Goal: Transaction & Acquisition: Download file/media

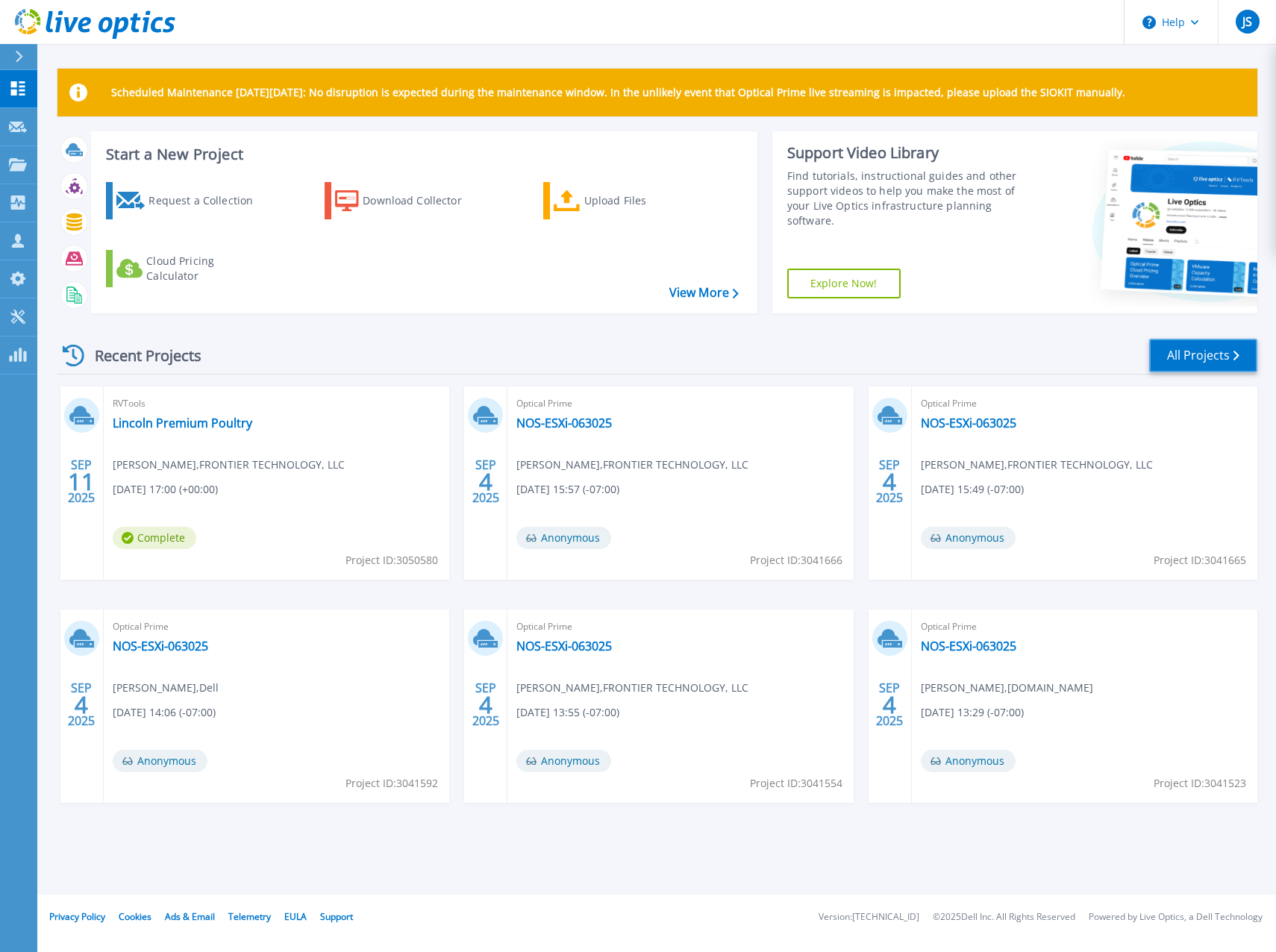
click at [1215, 368] on link "All Projects" at bounding box center [1203, 355] width 108 height 33
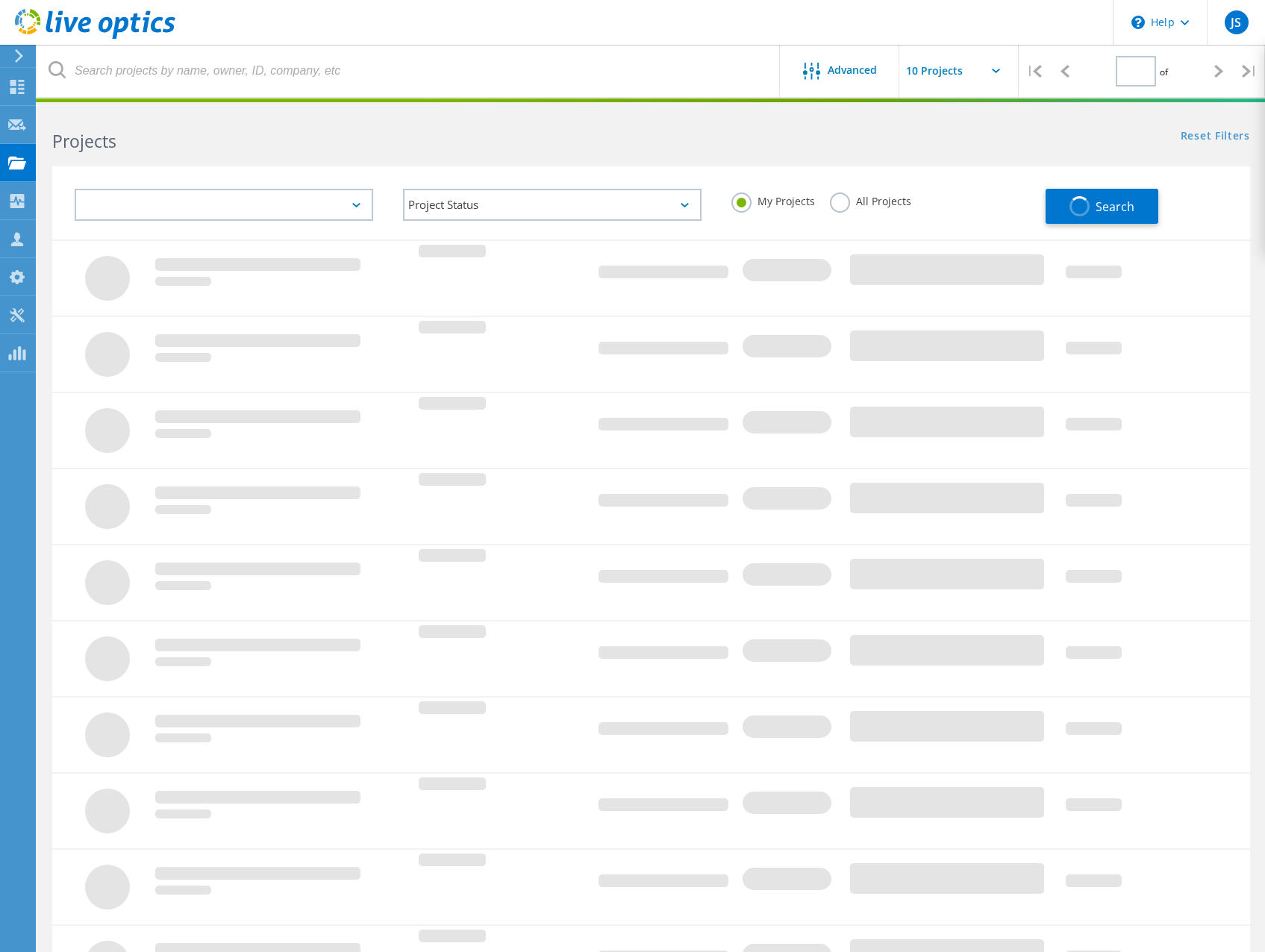
type input "1"
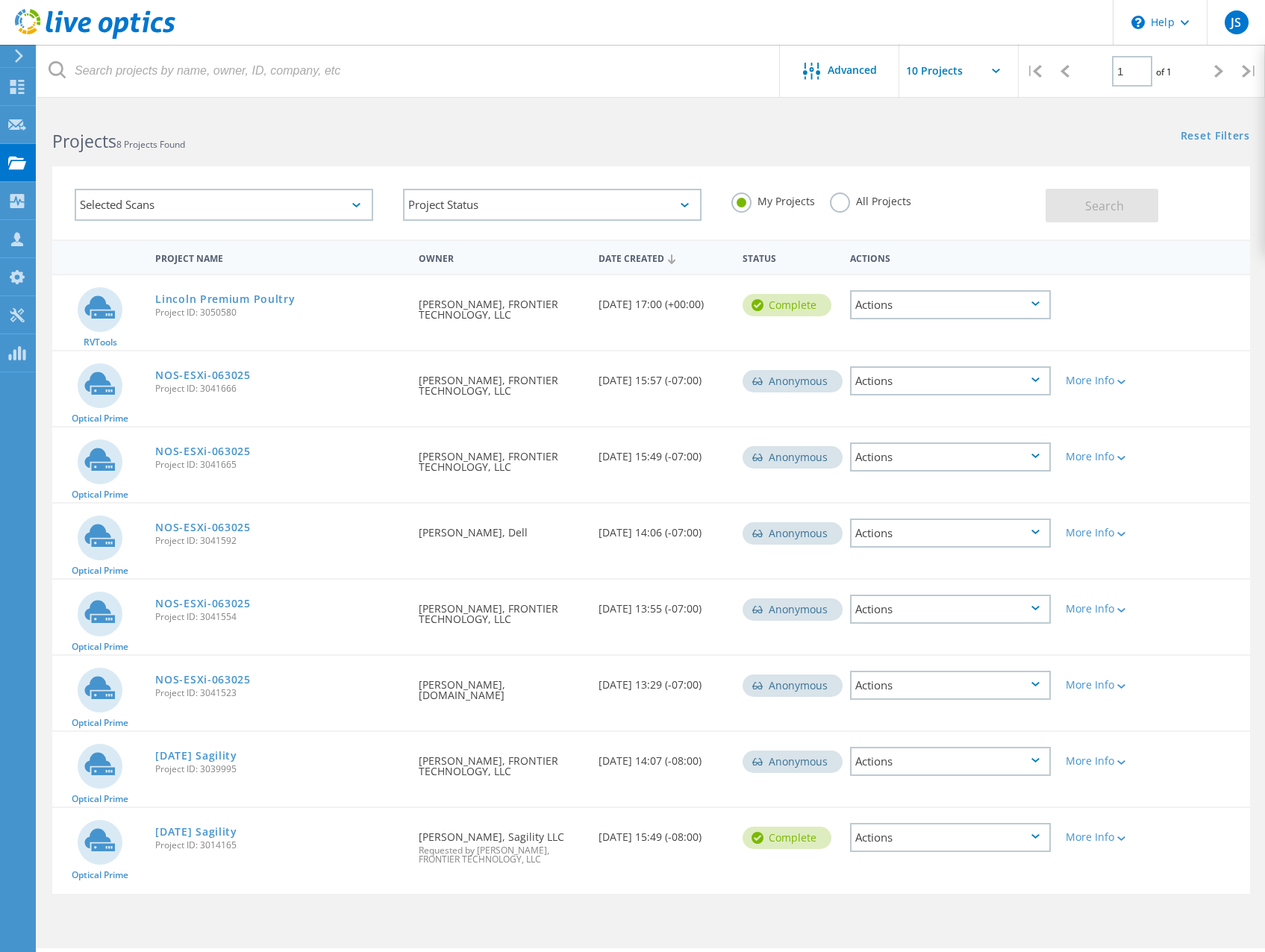
drag, startPoint x: 401, startPoint y: 829, endPoint x: 556, endPoint y: 829, distance: 155.0
click at [556, 829] on div "Optical Prime 8.13.25 Sagility Project ID: 3014165 Requested By Ryan Cain, Sagi…" at bounding box center [650, 851] width 1197 height 86
click at [329, 856] on div "8.13.25 Sagility Project ID: 3014165" at bounding box center [279, 836] width 264 height 57
click at [216, 834] on link "[DATE] Sagility" at bounding box center [195, 831] width 82 height 10
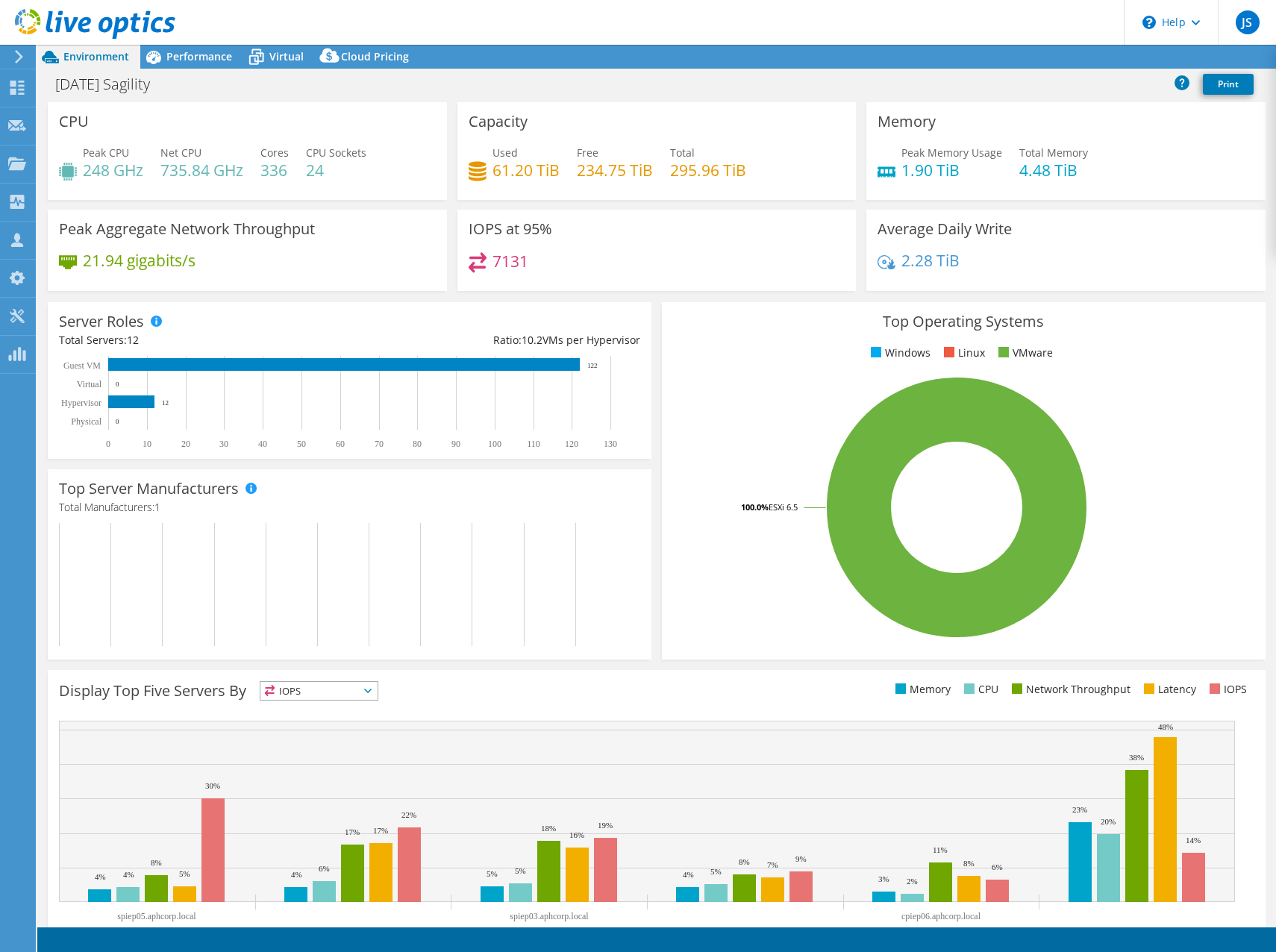
select select "USD"
click at [178, 56] on span "Performance" at bounding box center [199, 56] width 65 height 14
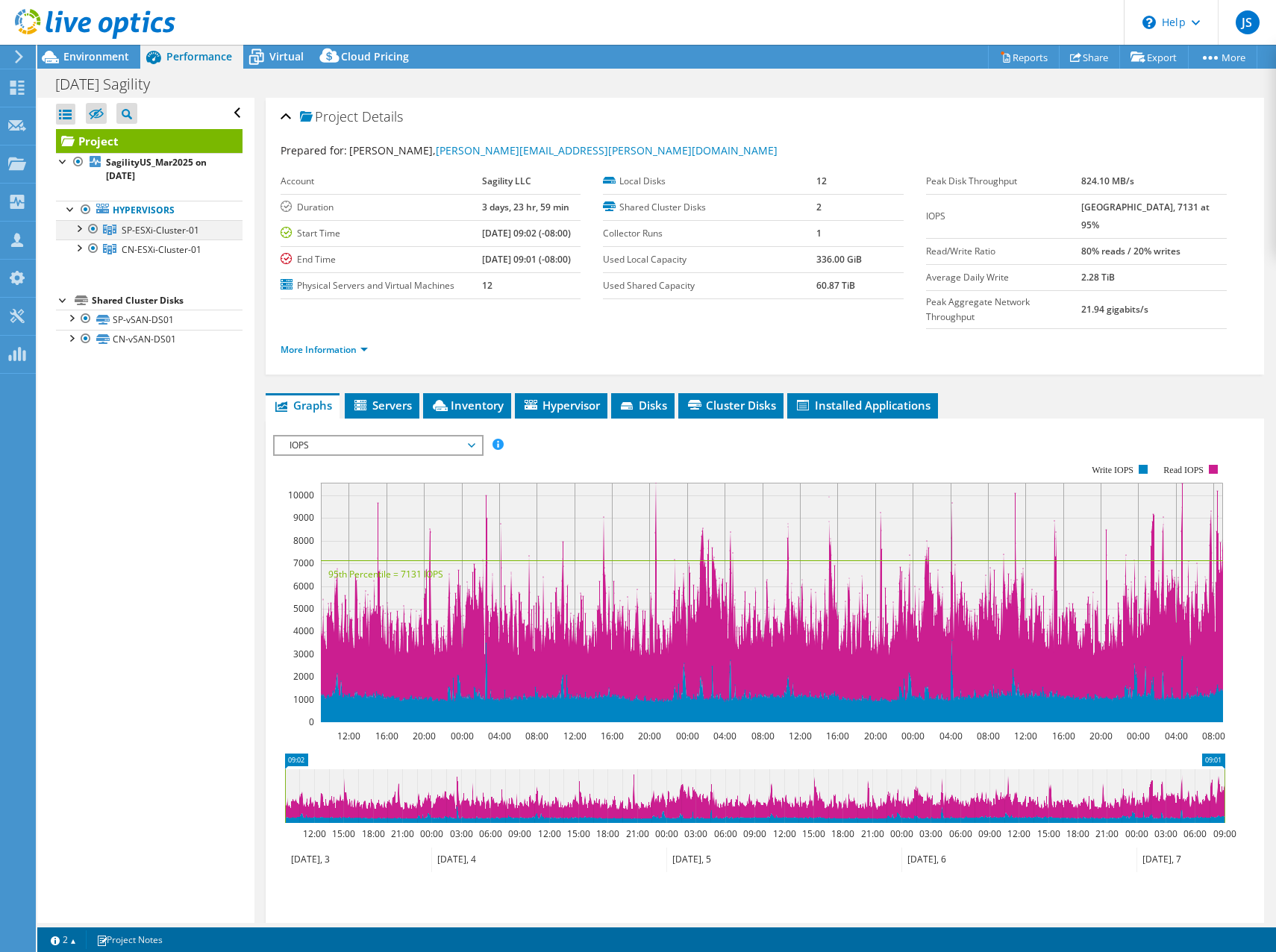
click at [82, 227] on div at bounding box center [78, 227] width 15 height 15
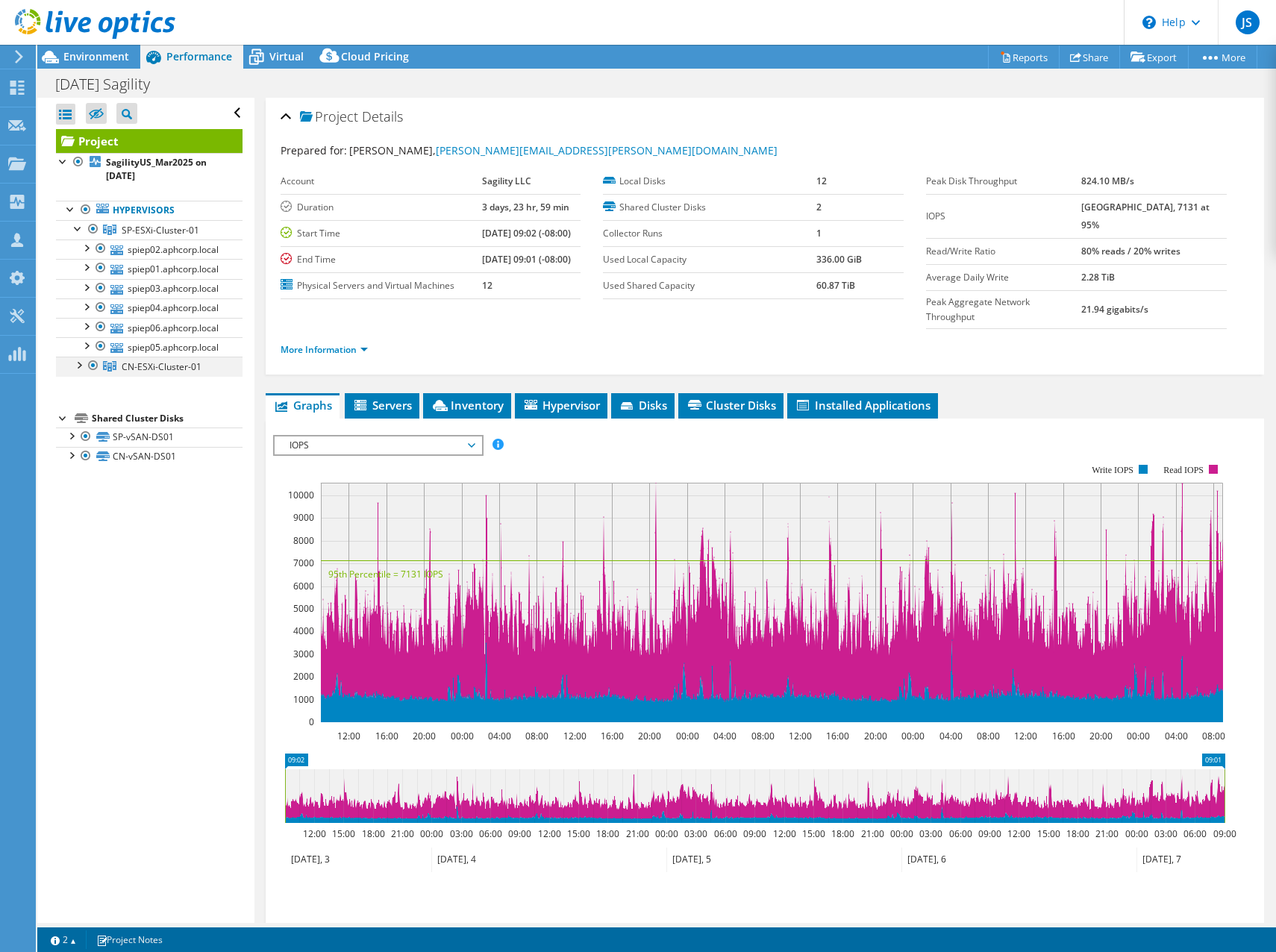
click at [75, 367] on div at bounding box center [78, 363] width 15 height 15
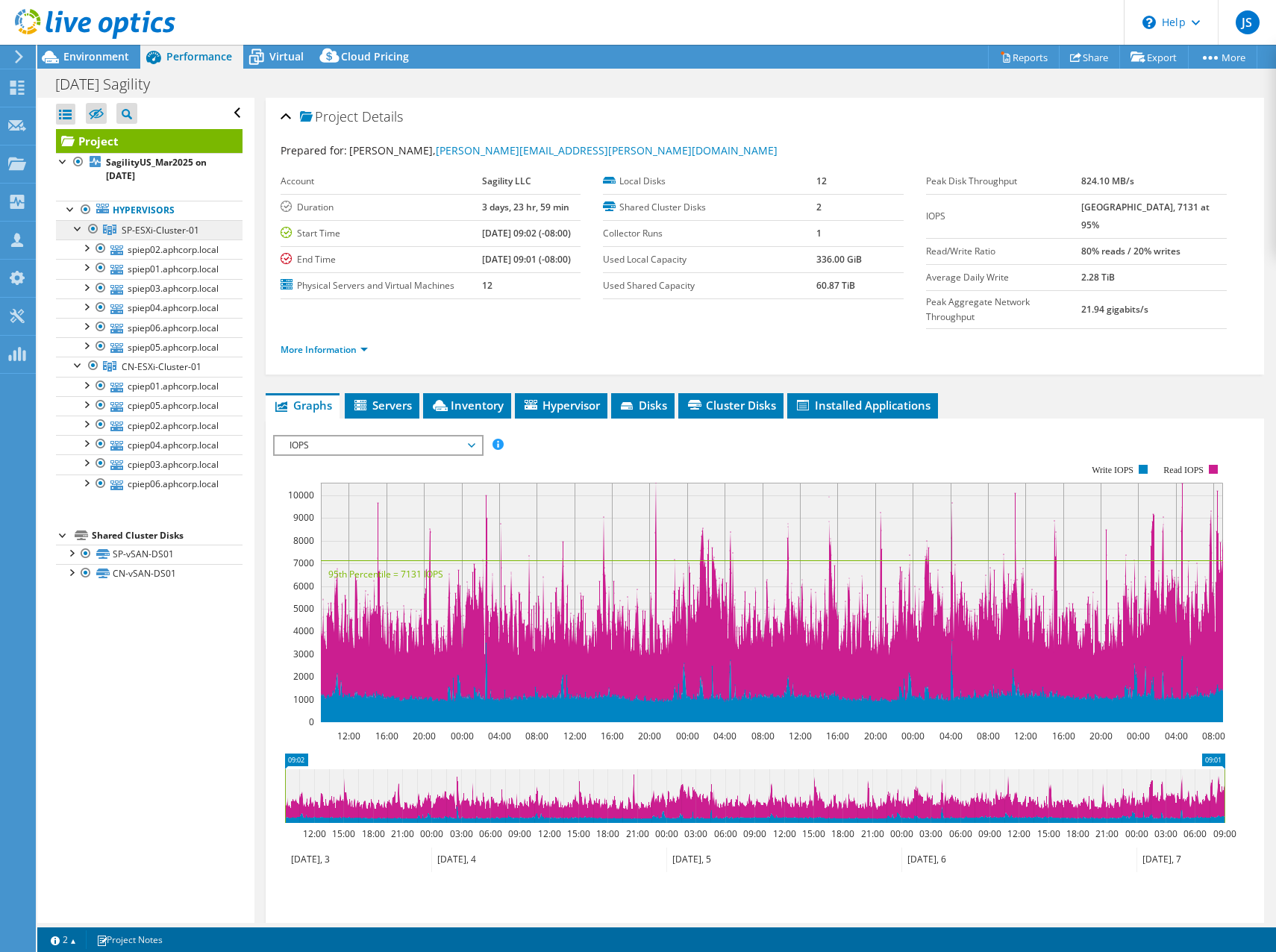
click at [159, 228] on span "SP-ESXi-Cluster-01" at bounding box center [160, 230] width 78 height 12
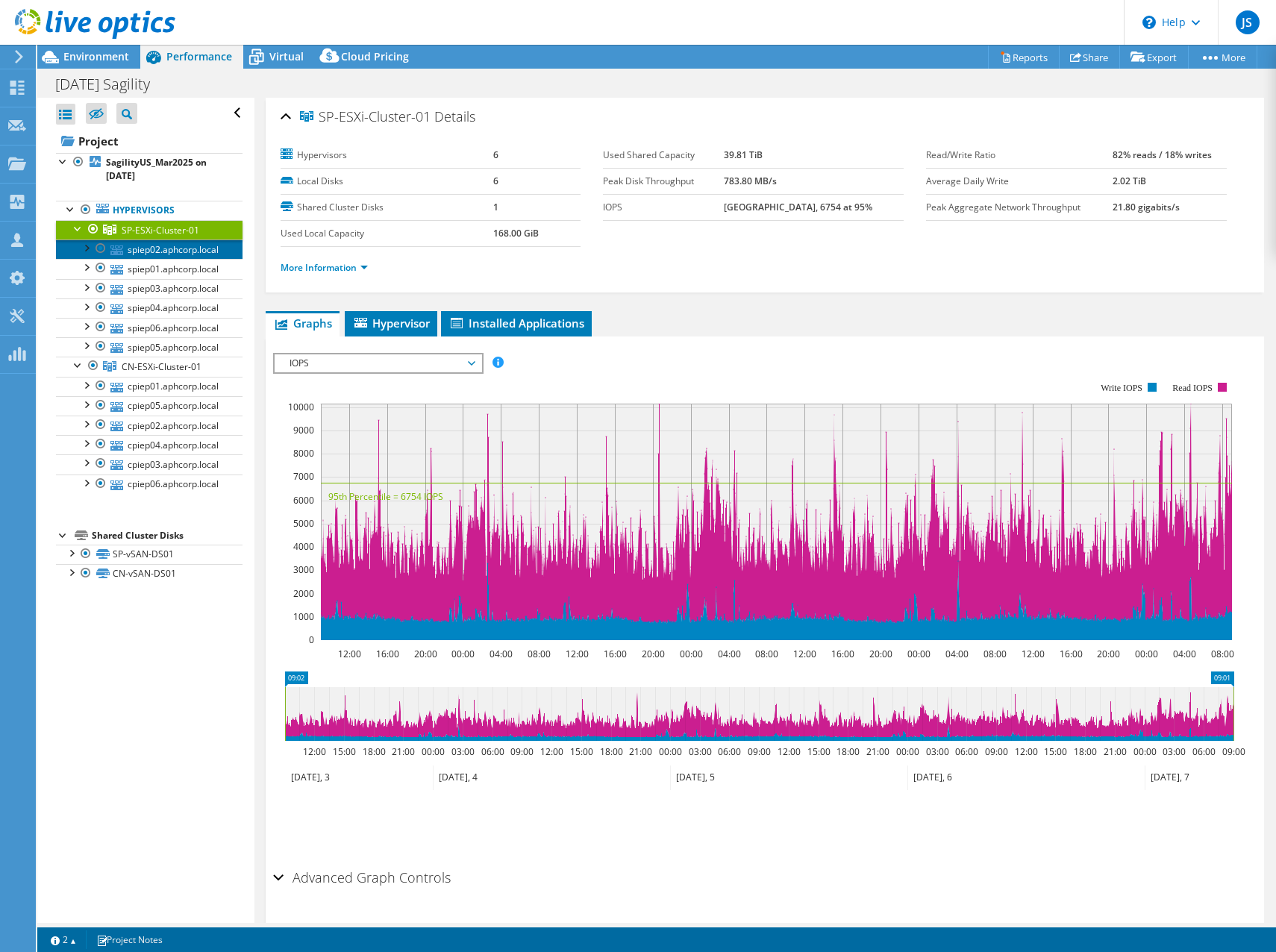
click at [149, 257] on link "spiep02.aphcorp.local" at bounding box center [149, 249] width 187 height 19
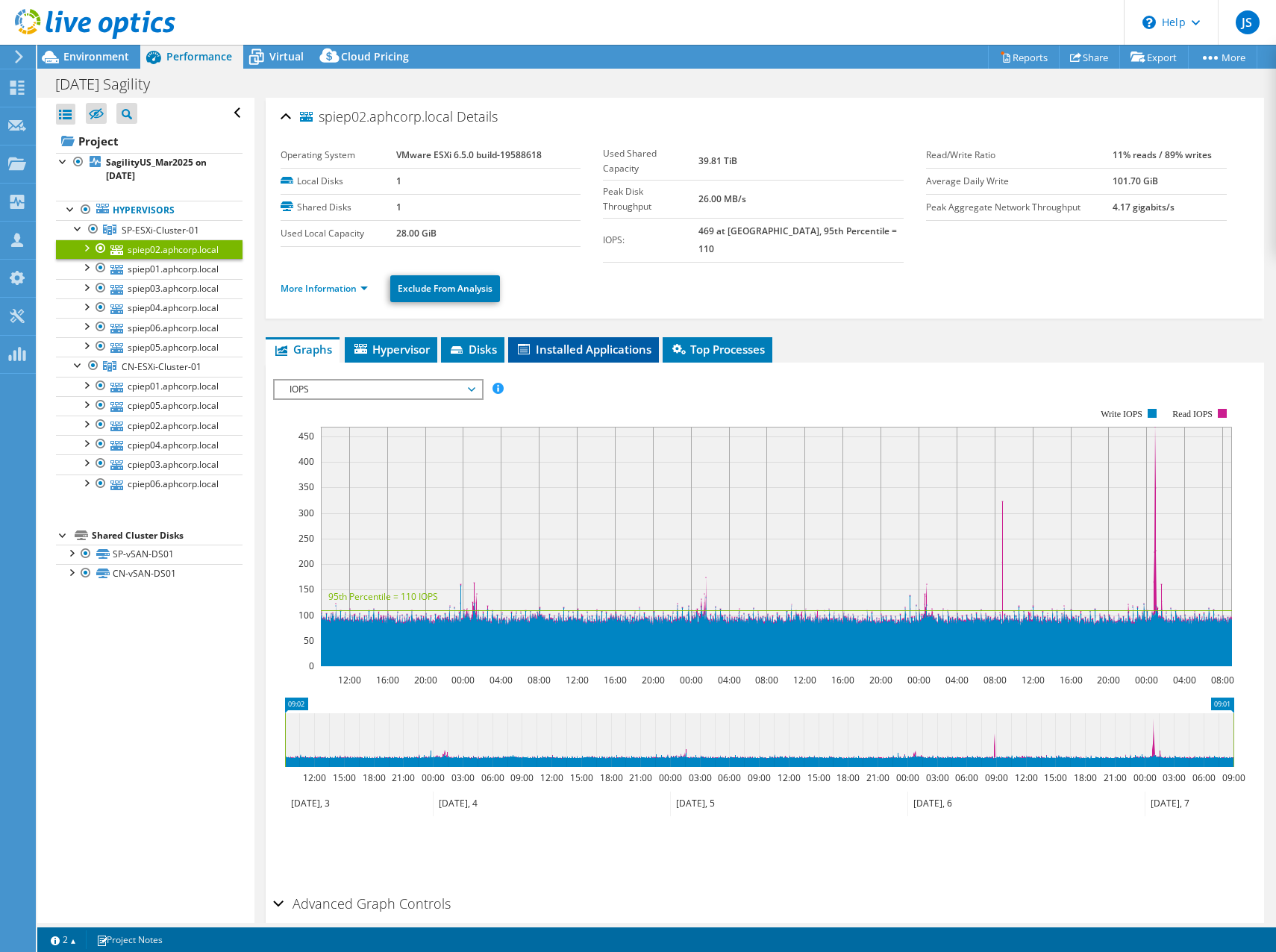
click at [557, 341] on span "Installed Applications" at bounding box center [584, 348] width 136 height 15
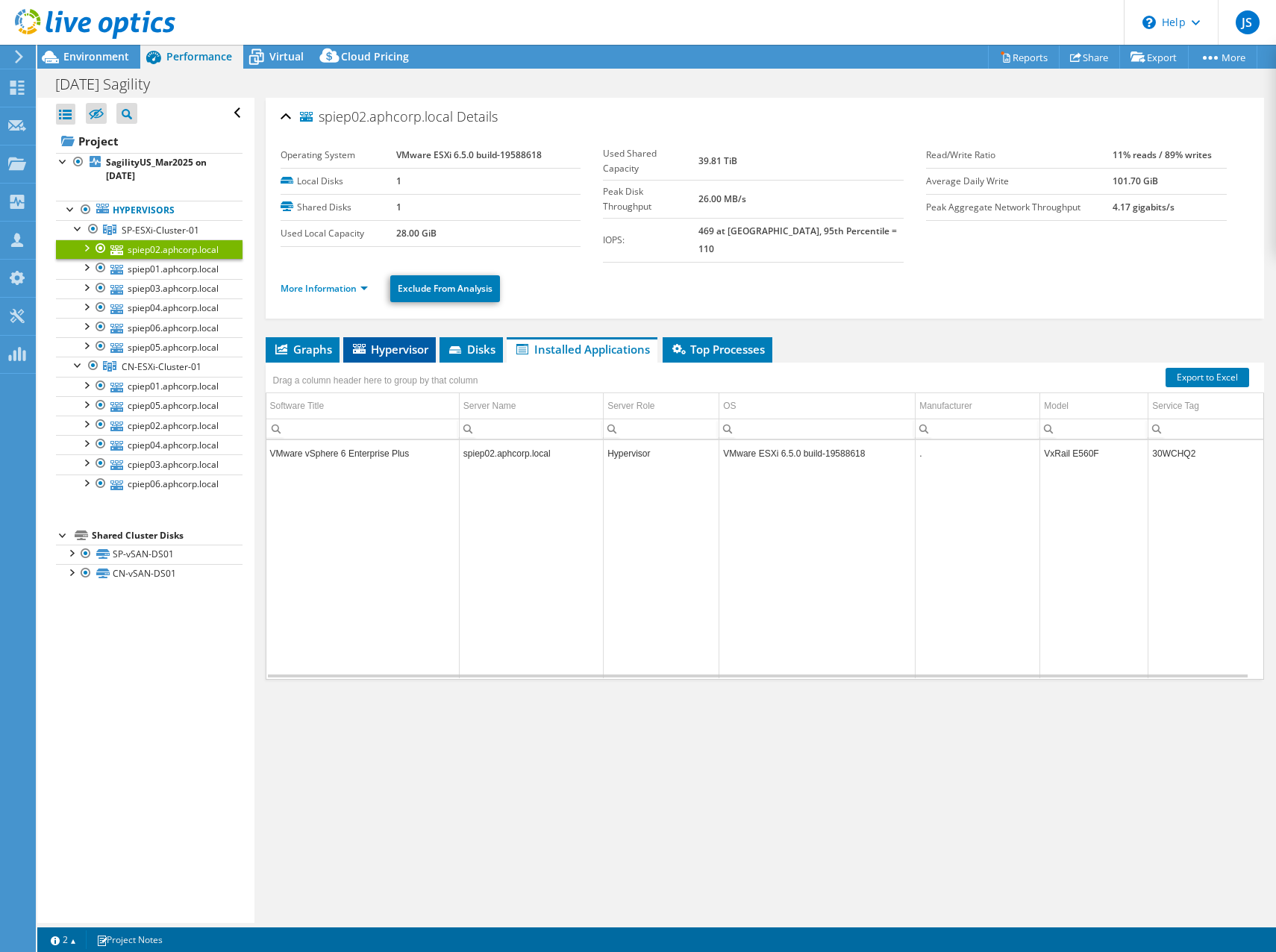
click at [380, 341] on span "Hypervisor" at bounding box center [390, 348] width 78 height 15
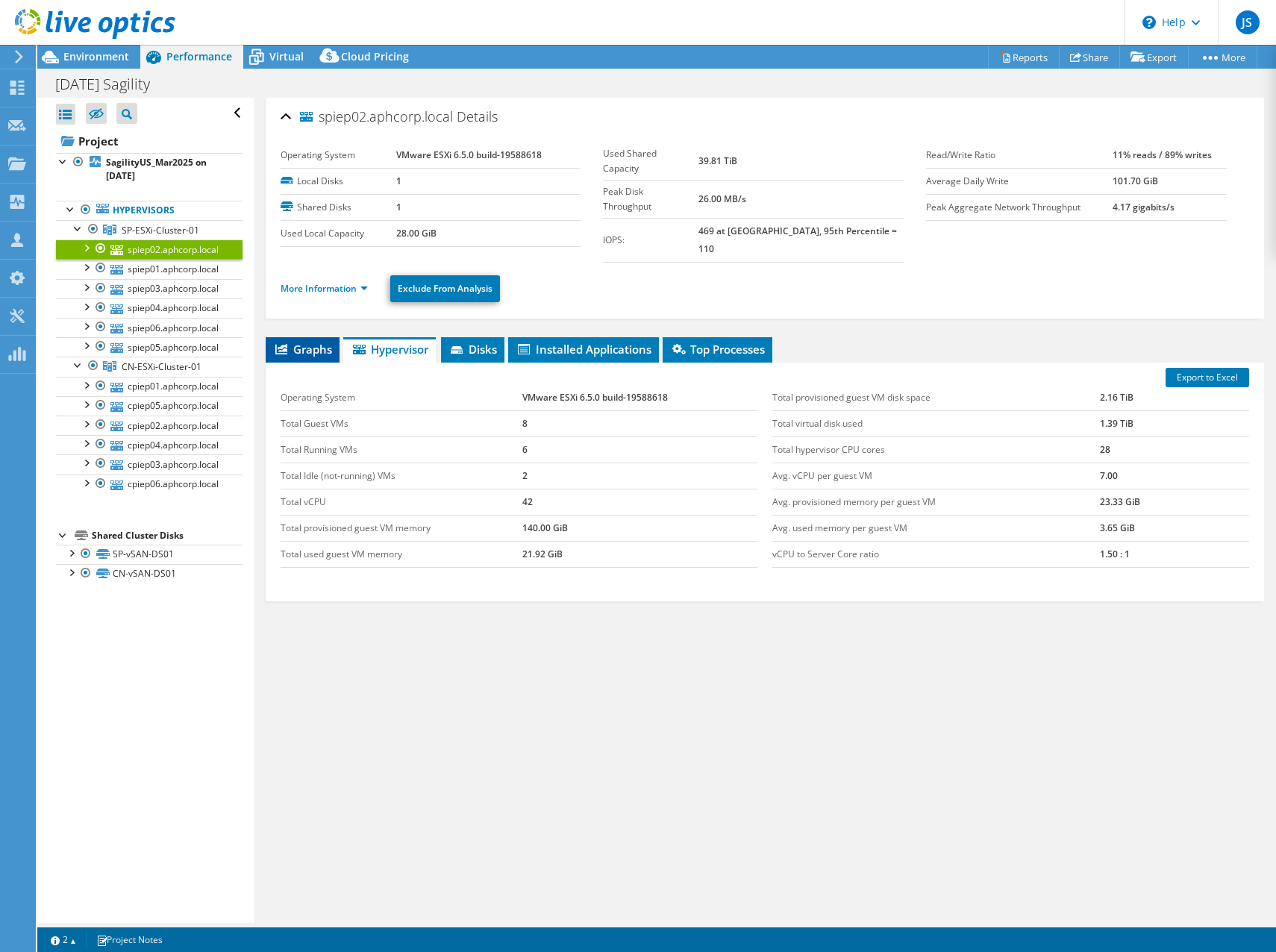
click at [300, 341] on span "Graphs" at bounding box center [303, 348] width 59 height 15
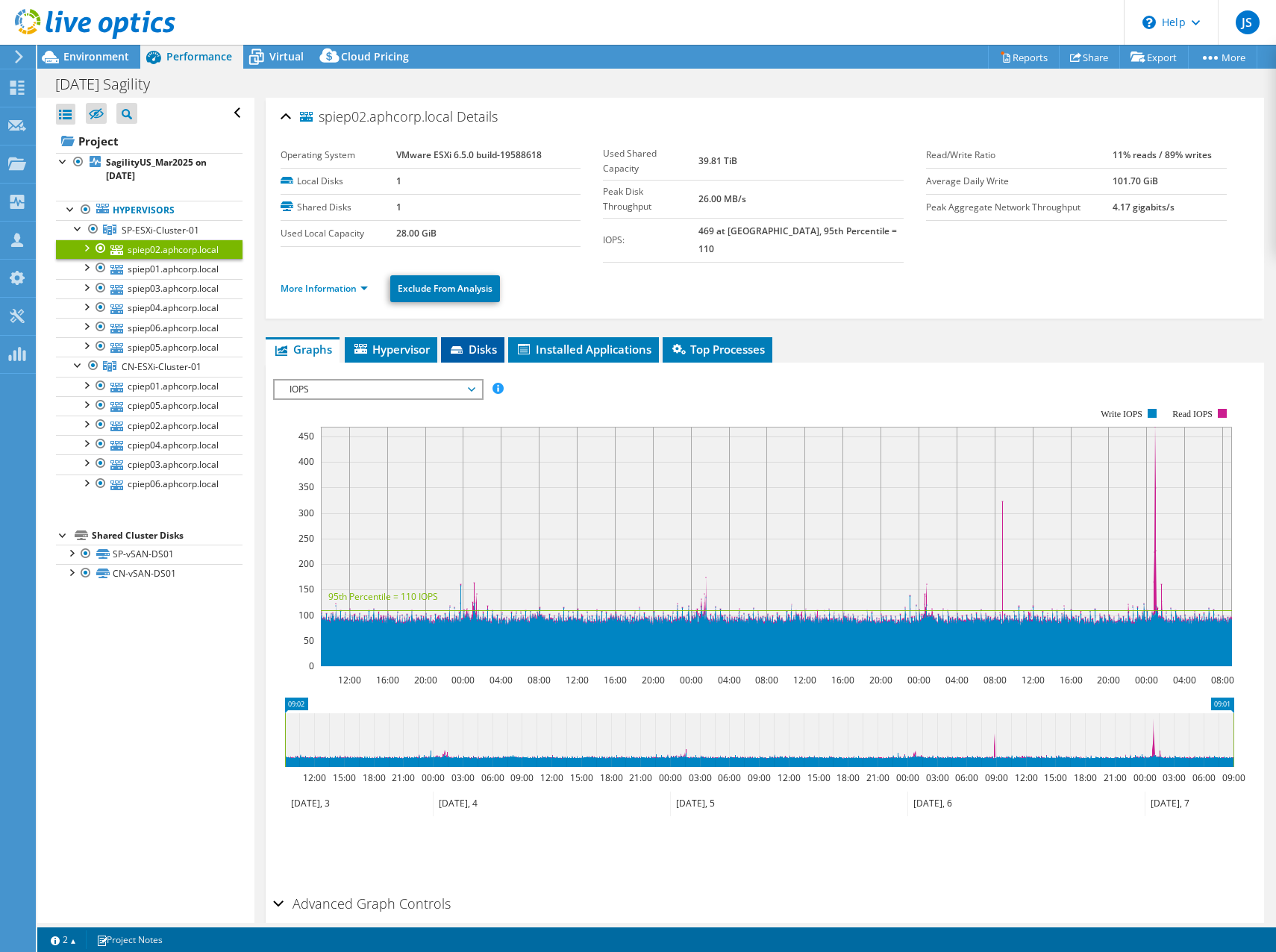
click at [478, 341] on span "Disks" at bounding box center [472, 348] width 48 height 15
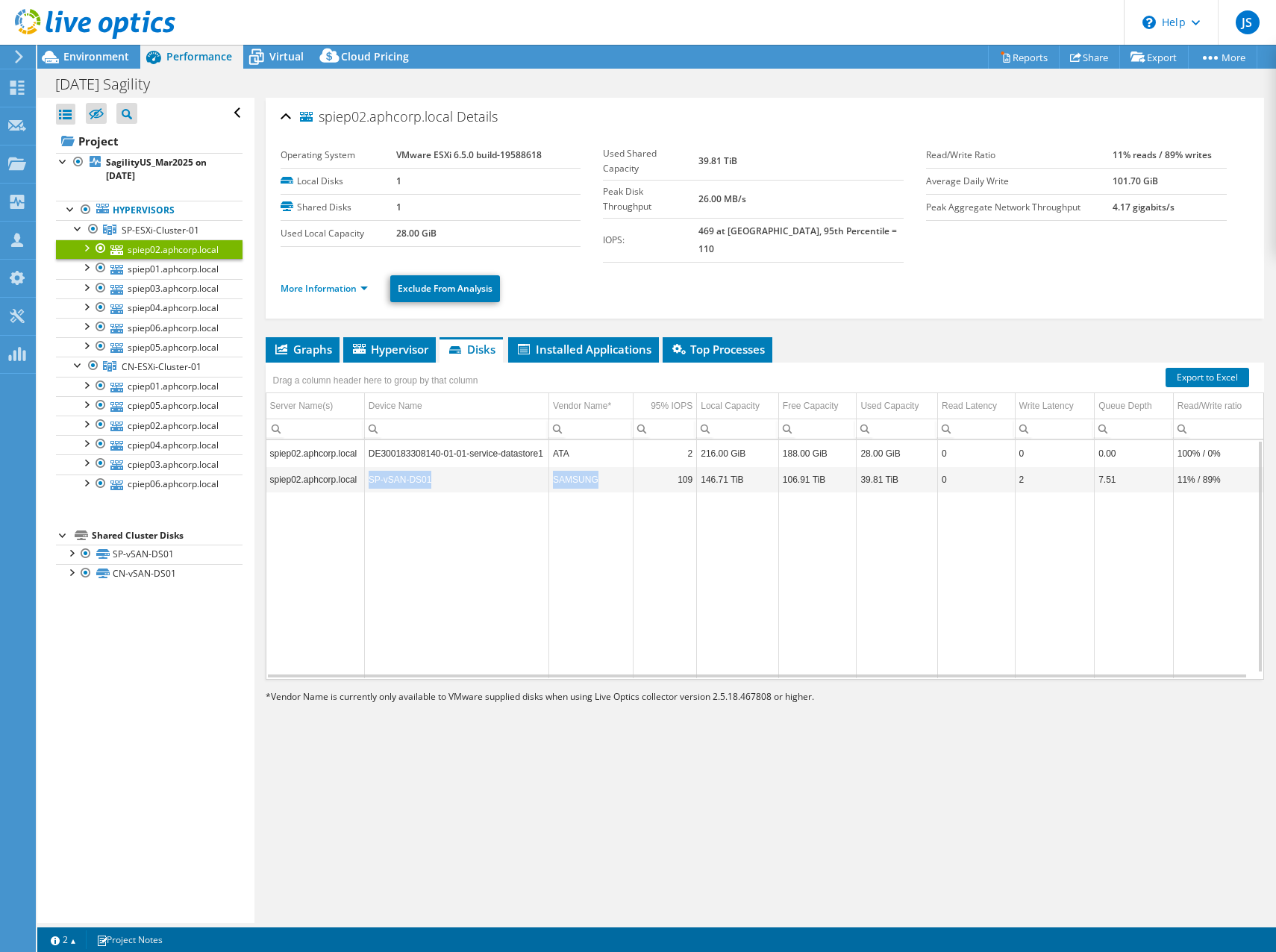
drag, startPoint x: 369, startPoint y: 463, endPoint x: 614, endPoint y: 467, distance: 245.0
click at [614, 467] on tr "spiep02.aphcorp.local SP-vSAN-DS01 SAMSUNG 109 146.71 TiB 106.91 TiB 39.81 TiB …" at bounding box center [765, 479] width 997 height 26
drag, startPoint x: 614, startPoint y: 467, endPoint x: 464, endPoint y: 539, distance: 166.4
click at [464, 539] on td "Data grid" at bounding box center [456, 585] width 184 height 186
click at [612, 341] on span "Installed Applications" at bounding box center [584, 348] width 136 height 15
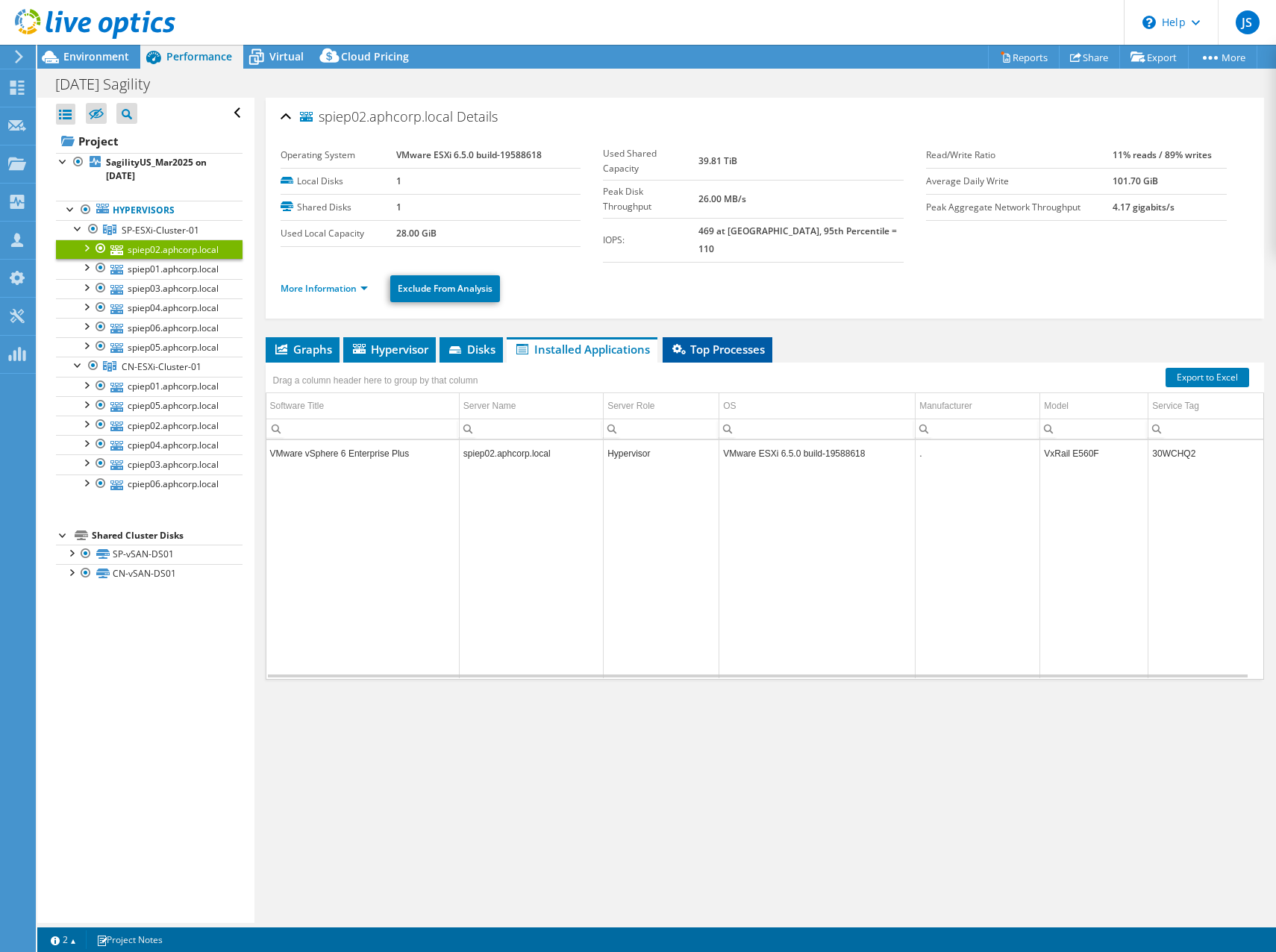
click at [739, 341] on span "Top Processes" at bounding box center [717, 348] width 95 height 15
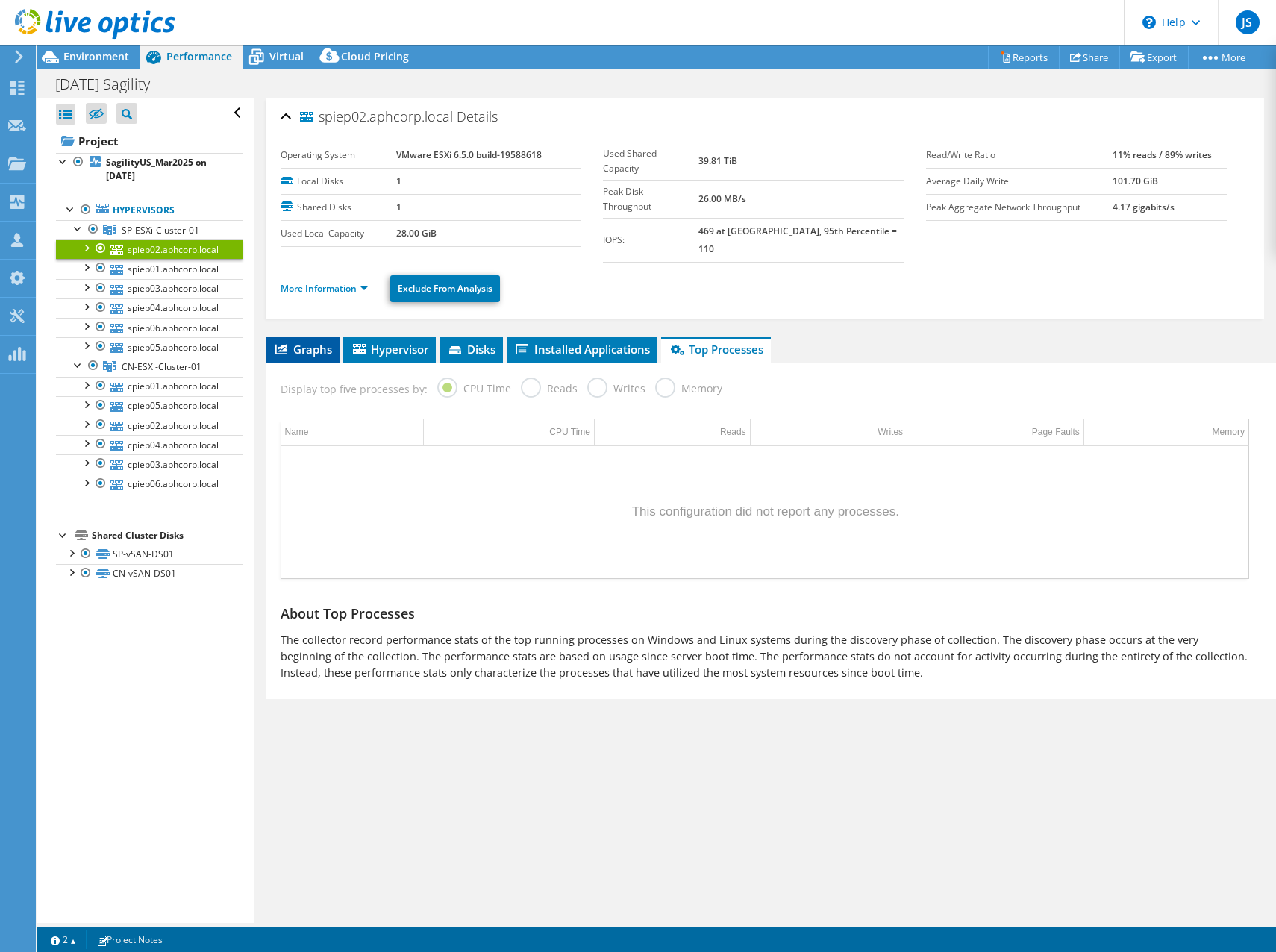
click at [300, 337] on li "Graphs" at bounding box center [302, 349] width 74 height 26
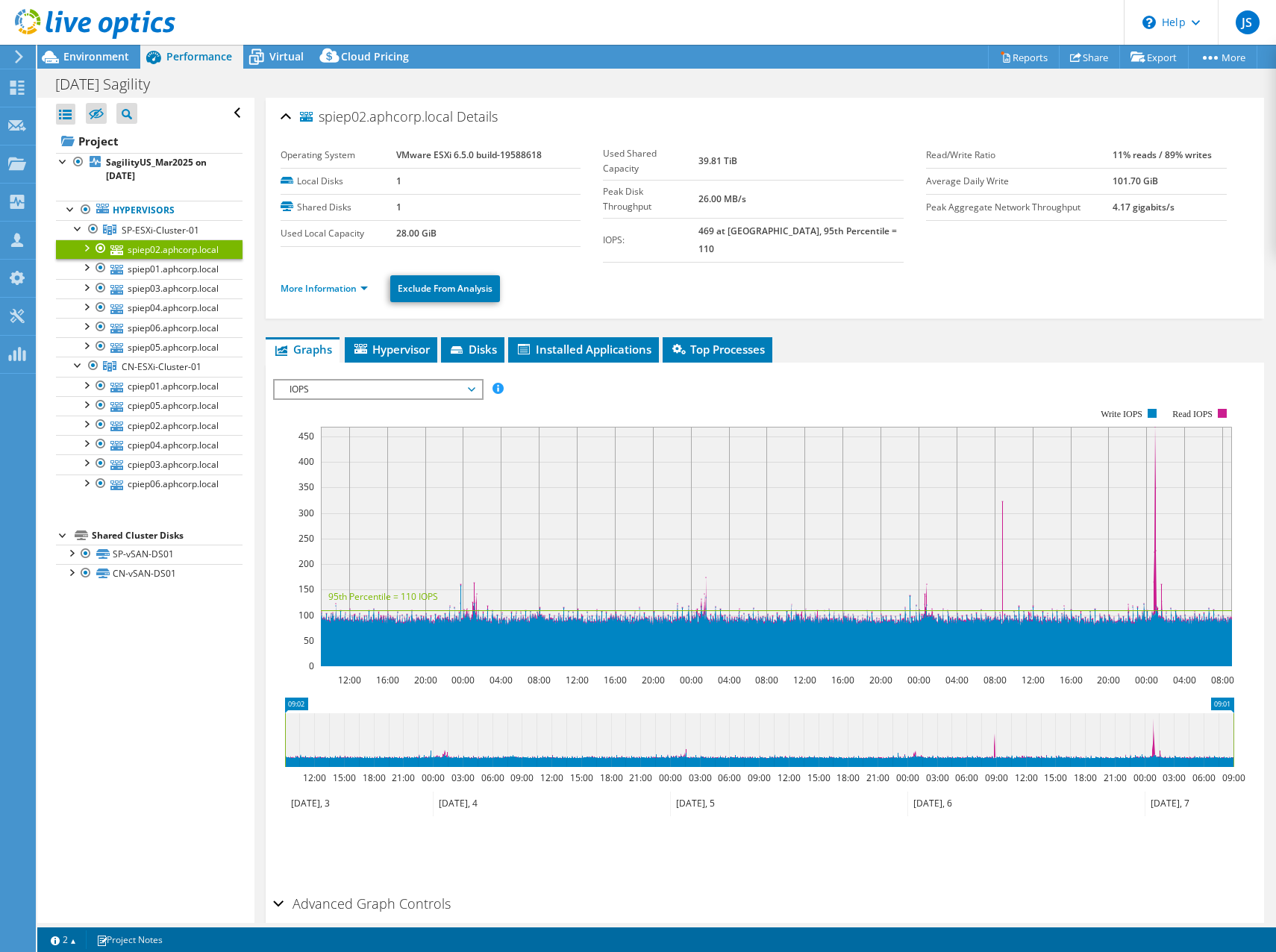
scroll to position [53, 0]
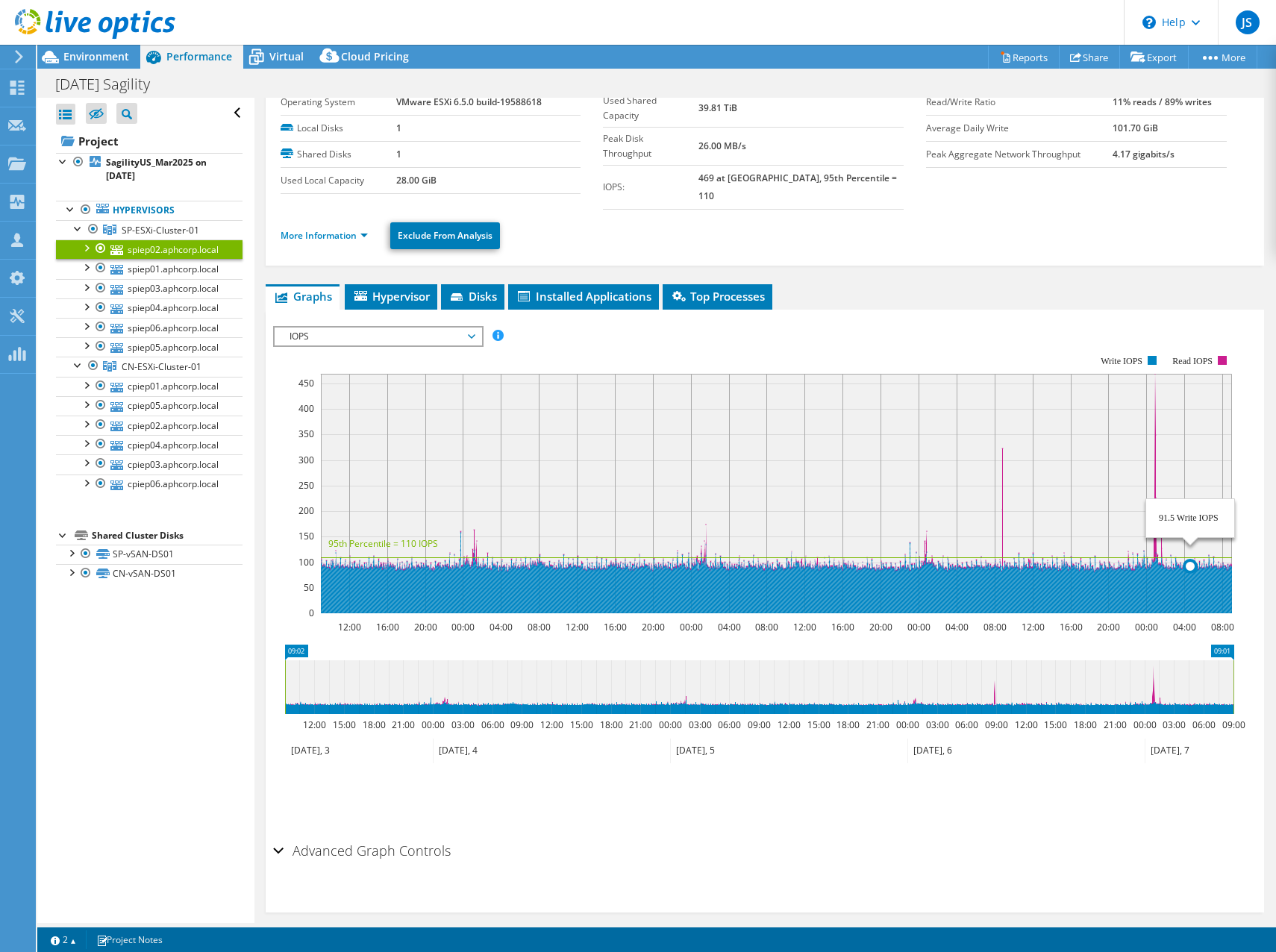
drag, startPoint x: 1129, startPoint y: 554, endPoint x: 1155, endPoint y: 554, distance: 26.0
click at [1165, 551] on g at bounding box center [776, 572] width 912 height 82
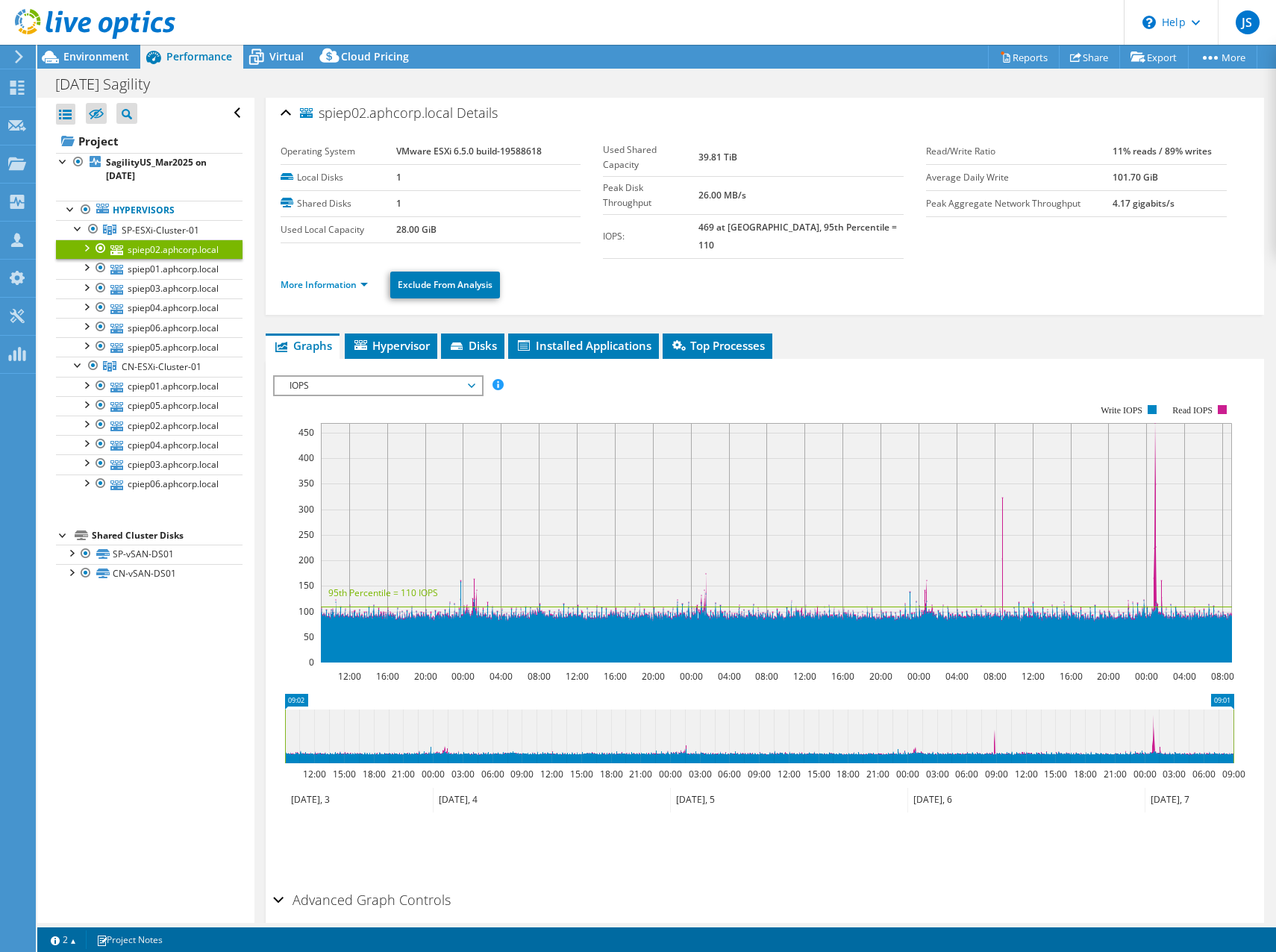
scroll to position [0, 0]
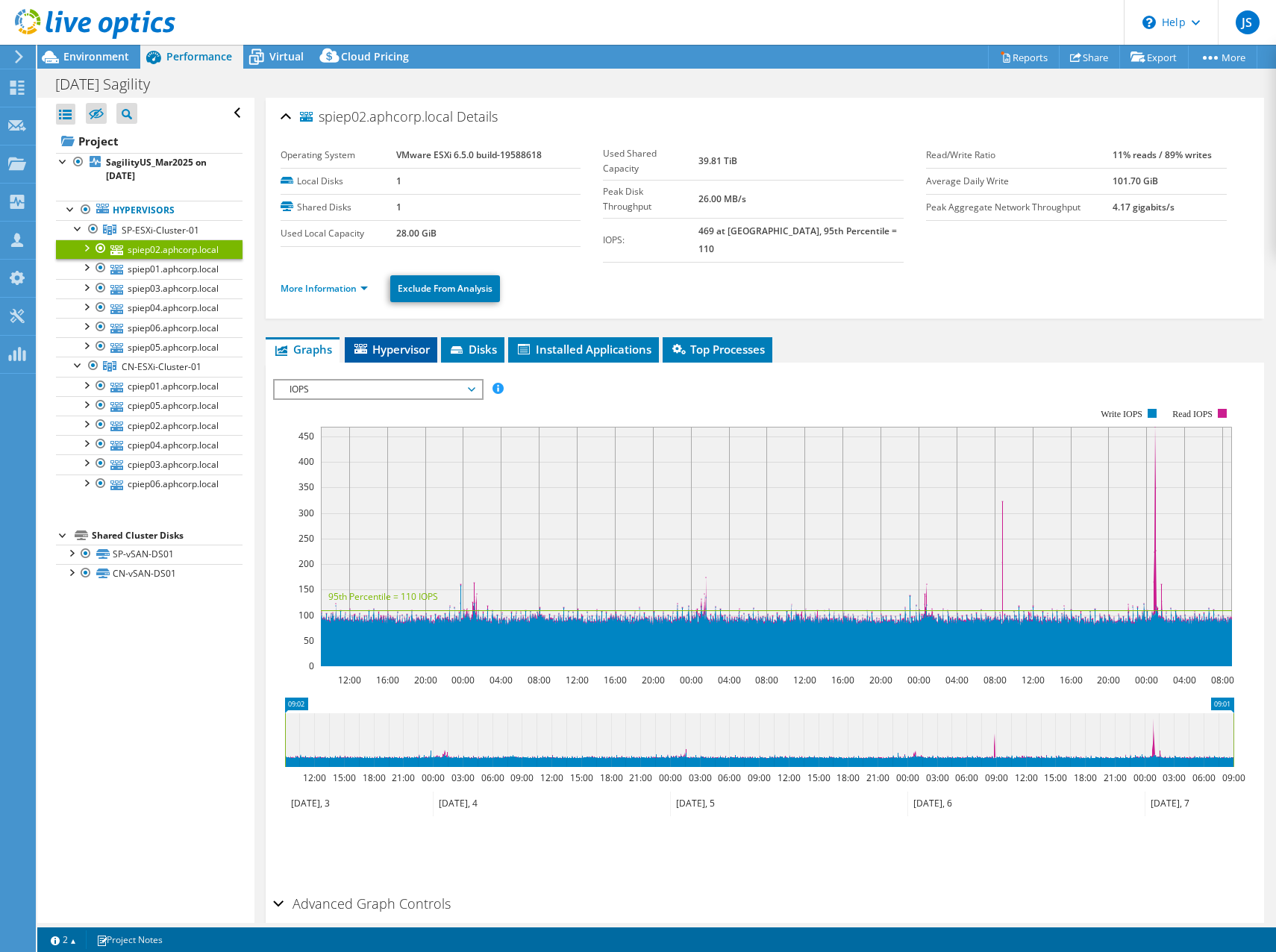
click at [375, 341] on span "Hypervisor" at bounding box center [391, 348] width 78 height 15
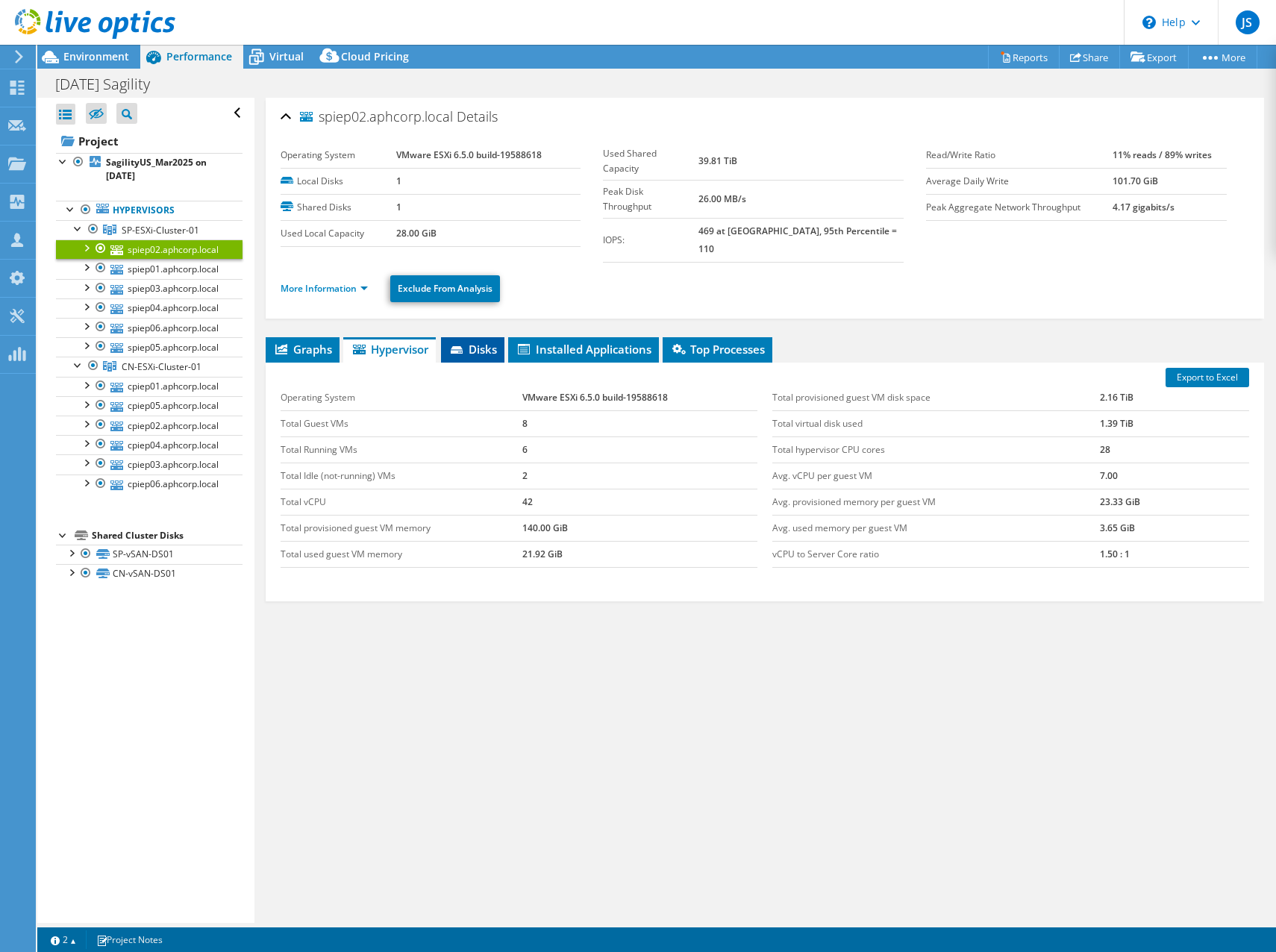
click at [458, 346] on icon at bounding box center [457, 351] width 15 height 9
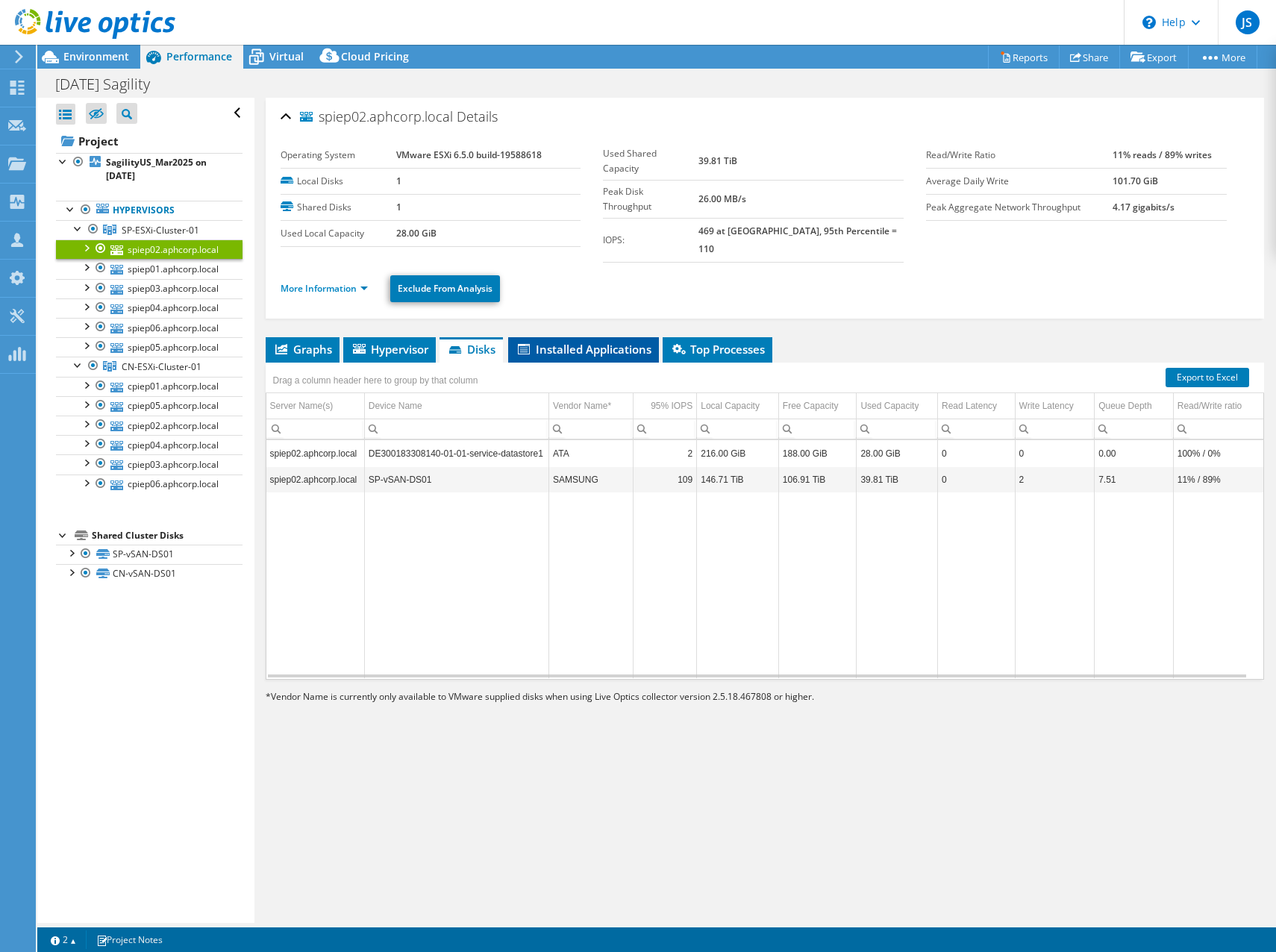
click at [574, 337] on li "Installed Applications" at bounding box center [584, 349] width 151 height 26
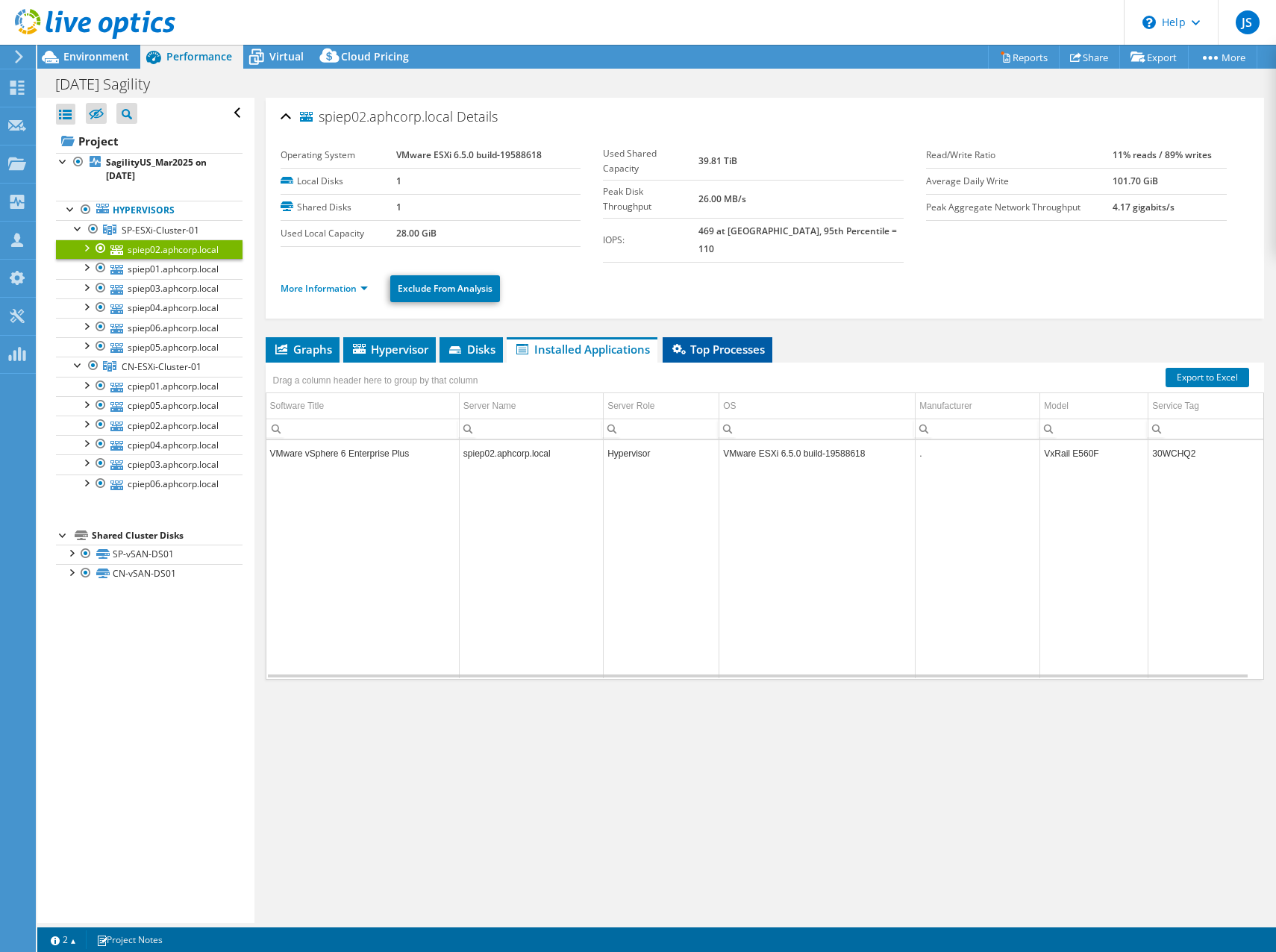
click at [732, 341] on span "Top Processes" at bounding box center [717, 348] width 95 height 15
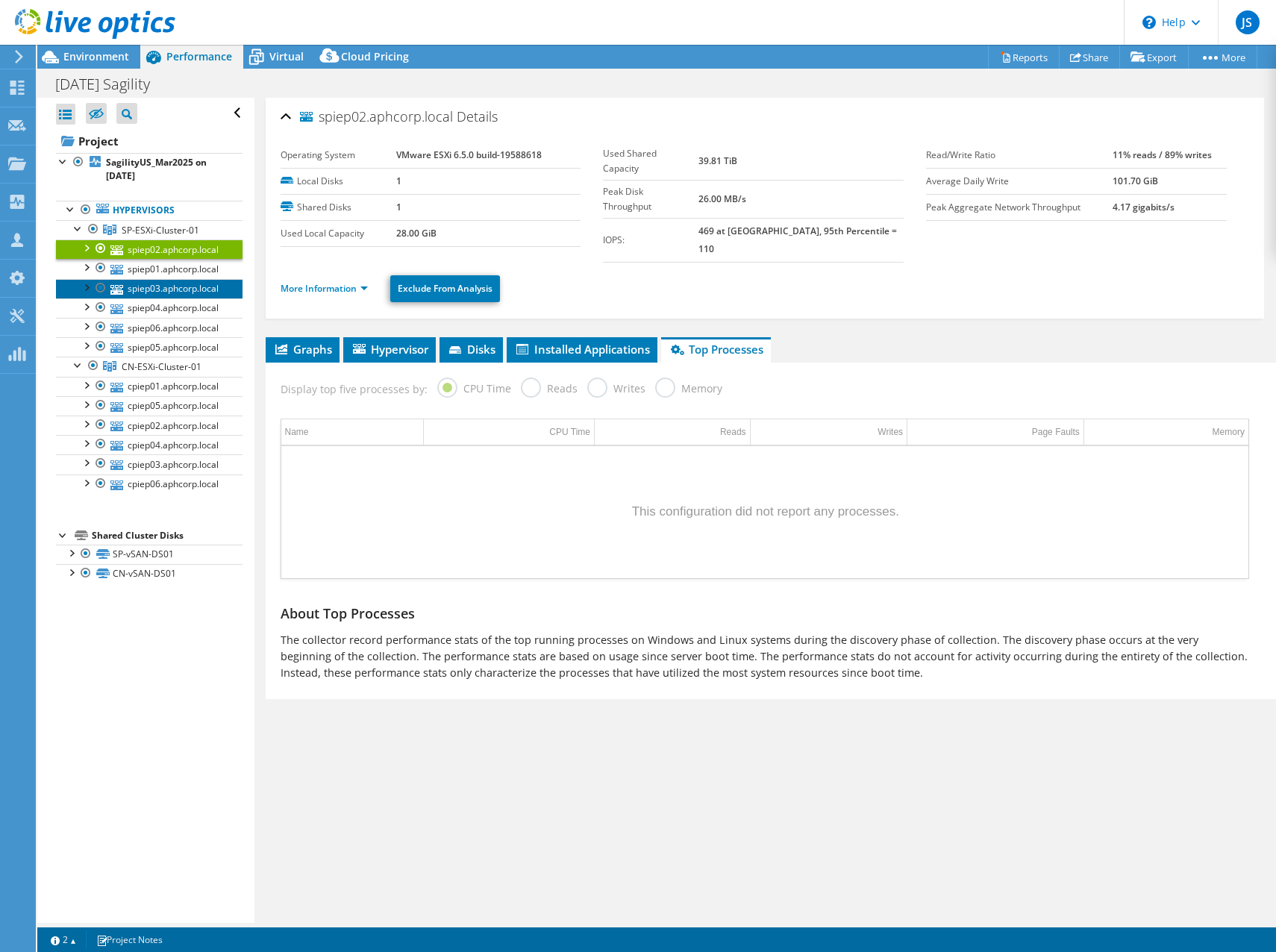
click at [158, 296] on link "spiep03.aphcorp.local" at bounding box center [149, 289] width 187 height 19
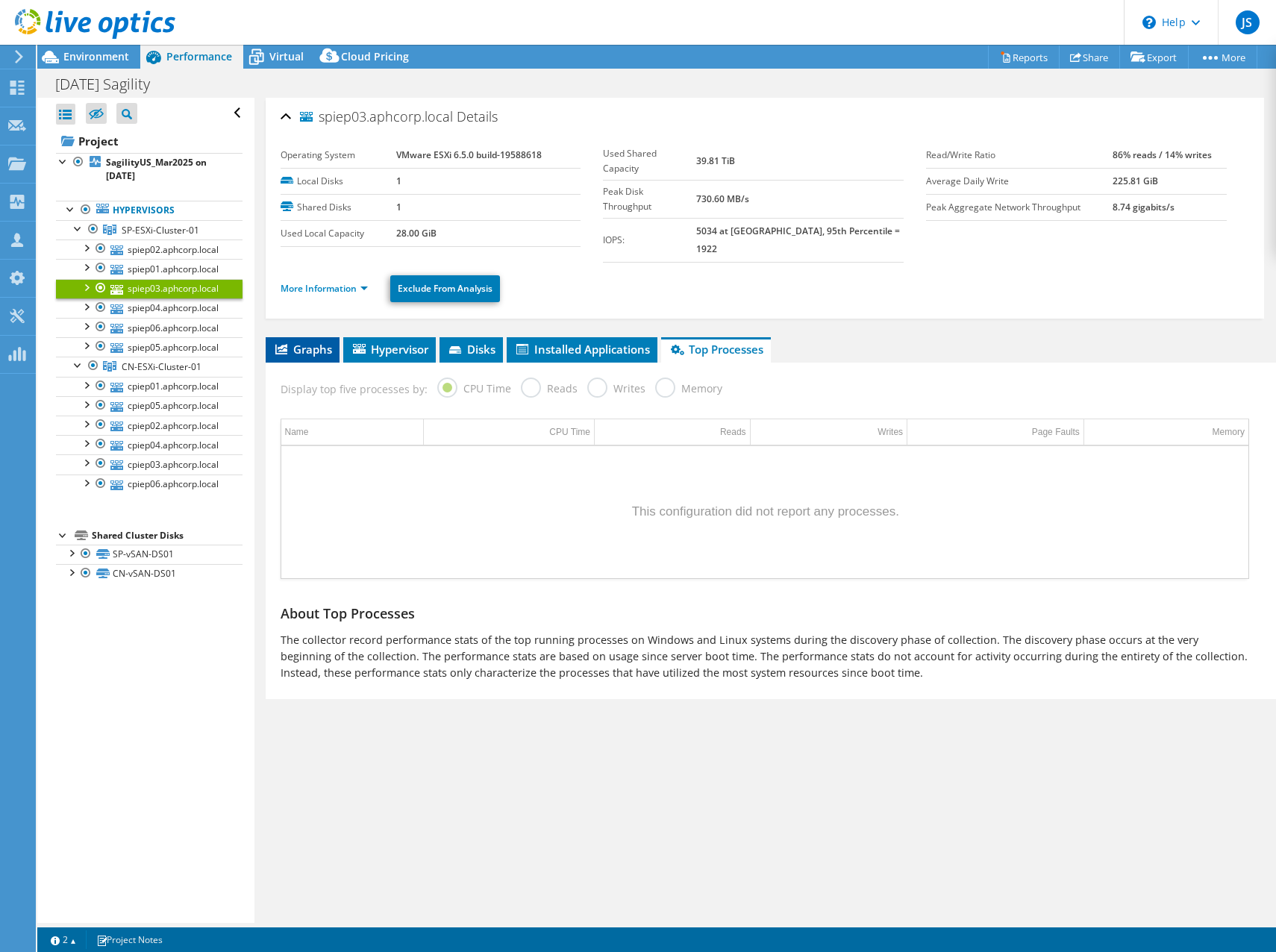
click at [303, 341] on span "Graphs" at bounding box center [303, 348] width 59 height 15
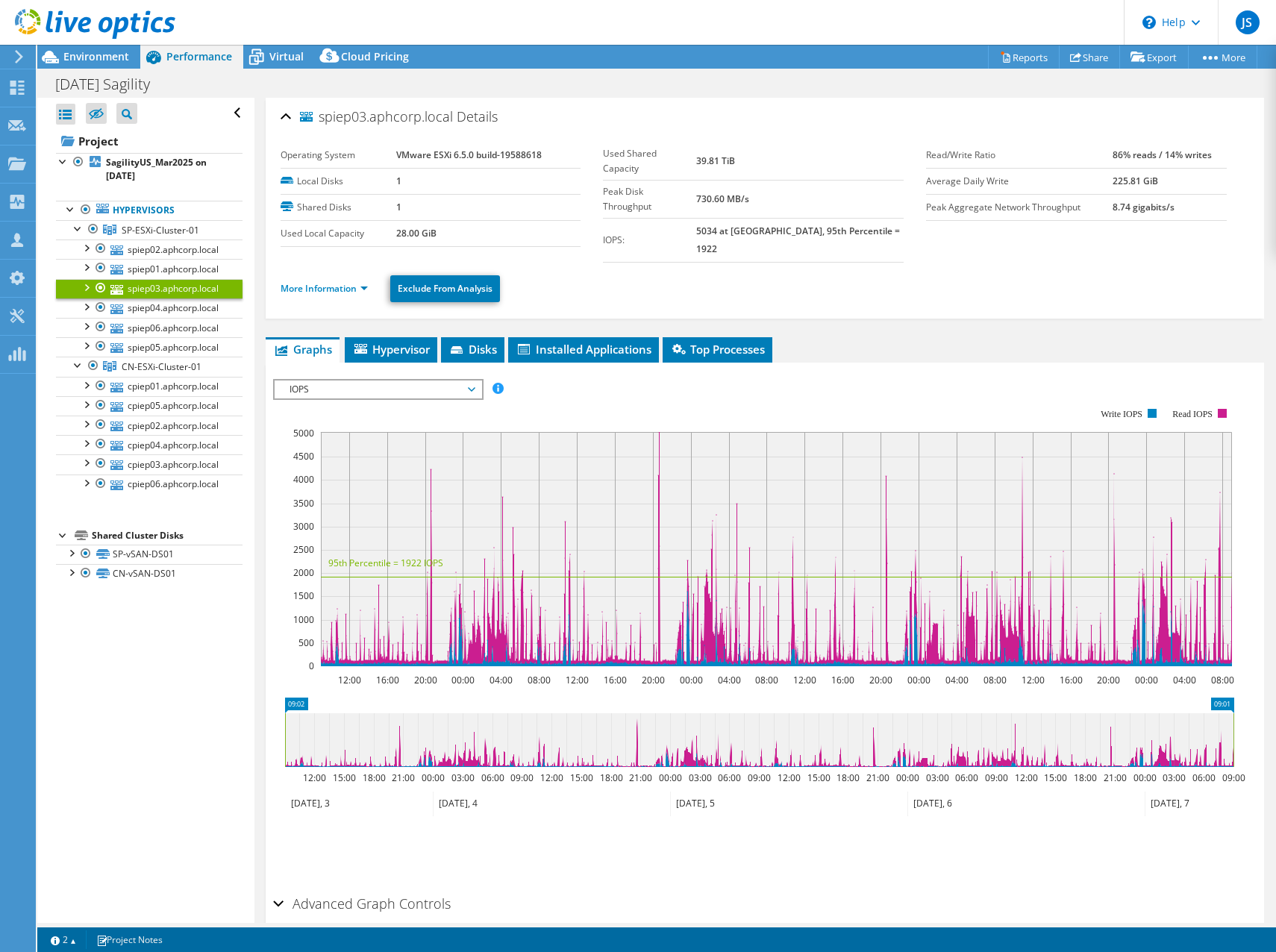
click at [398, 380] on span "IOPS" at bounding box center [378, 389] width 191 height 18
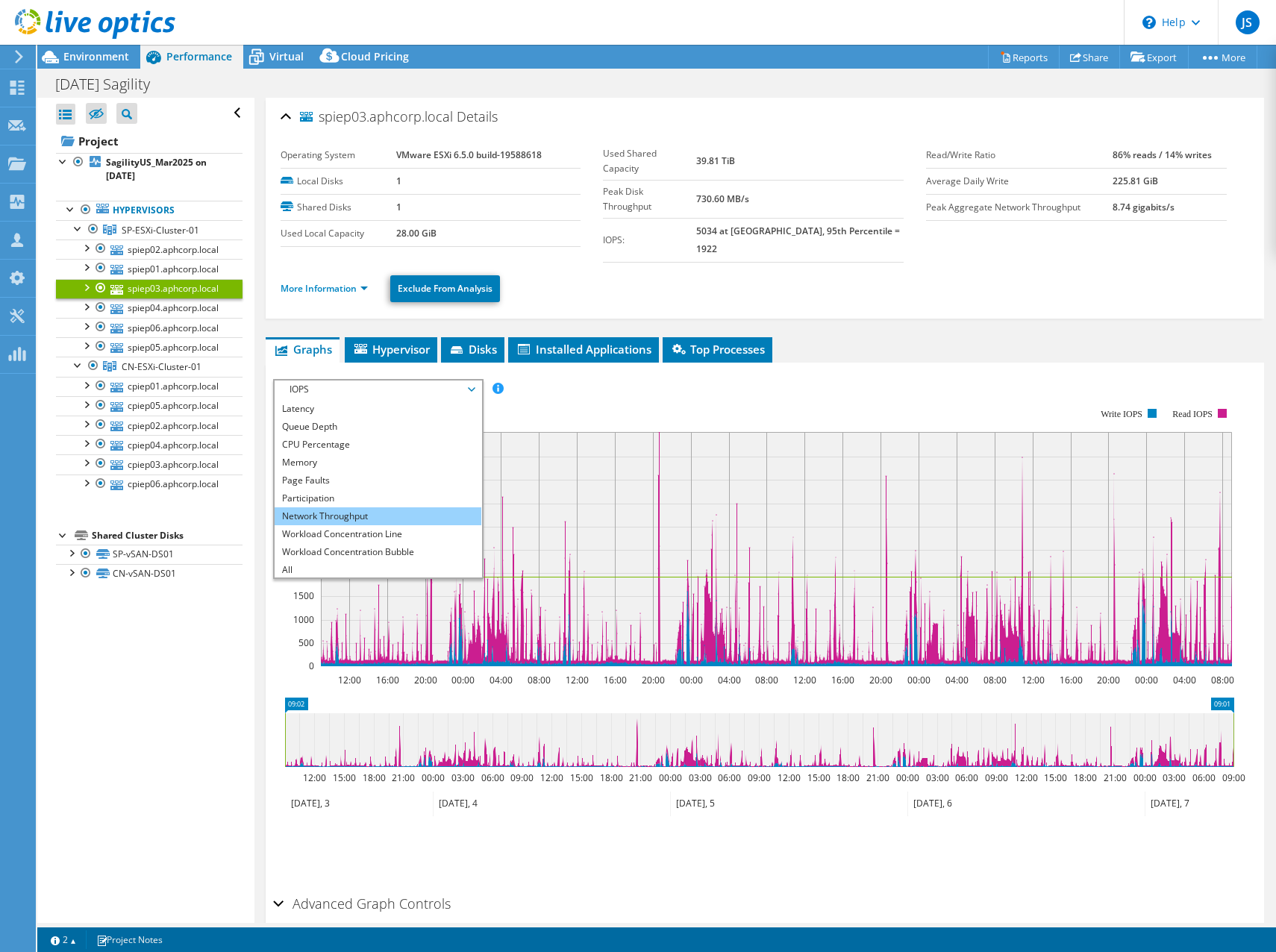
scroll to position [54, 0]
click at [378, 506] on li "Network Throughput" at bounding box center [378, 514] width 207 height 18
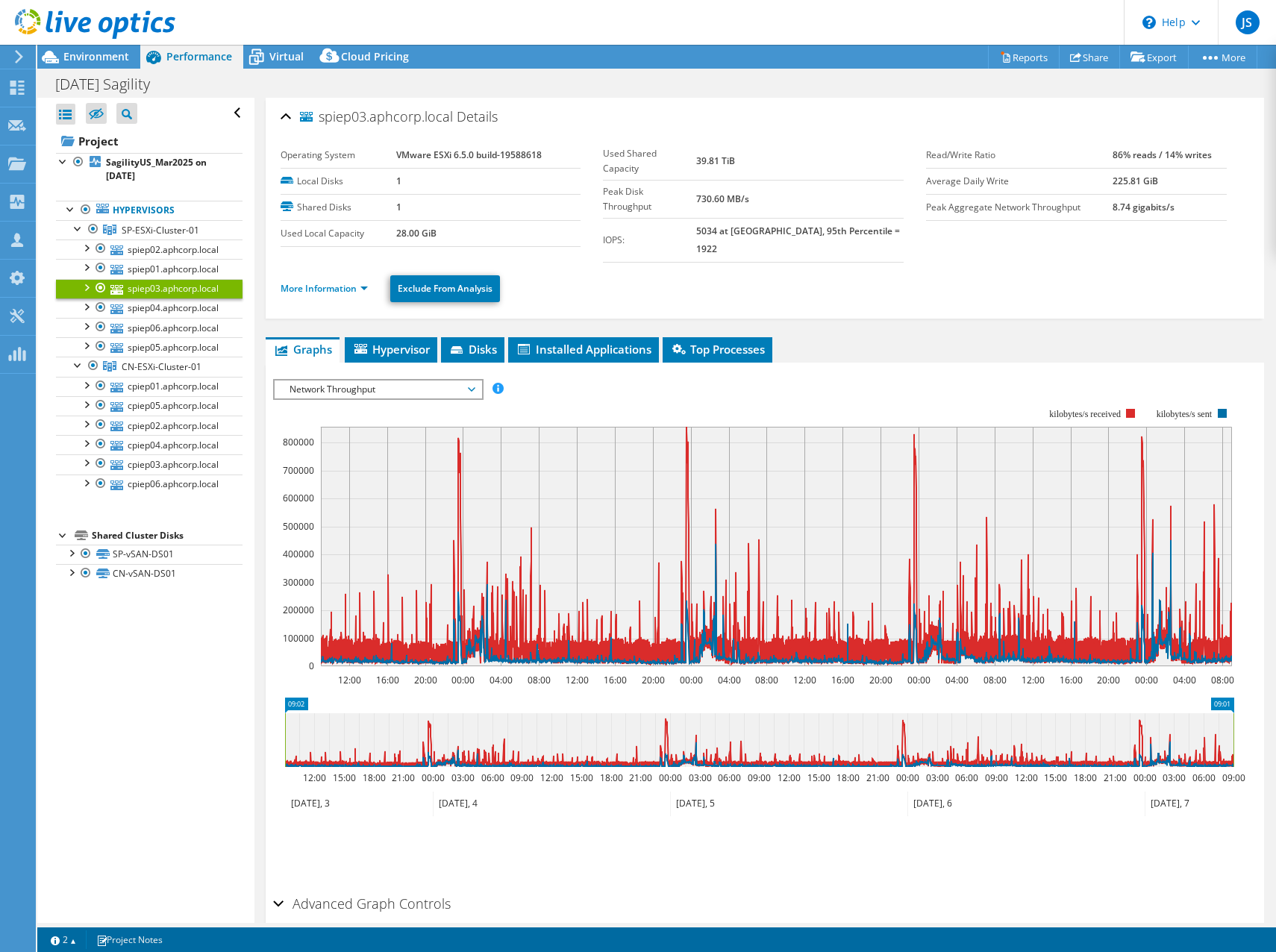
click at [342, 282] on ul "More Information Exclude From Analysis" at bounding box center [765, 286] width 969 height 30
click at [345, 282] on link "More Information" at bounding box center [324, 289] width 87 height 12
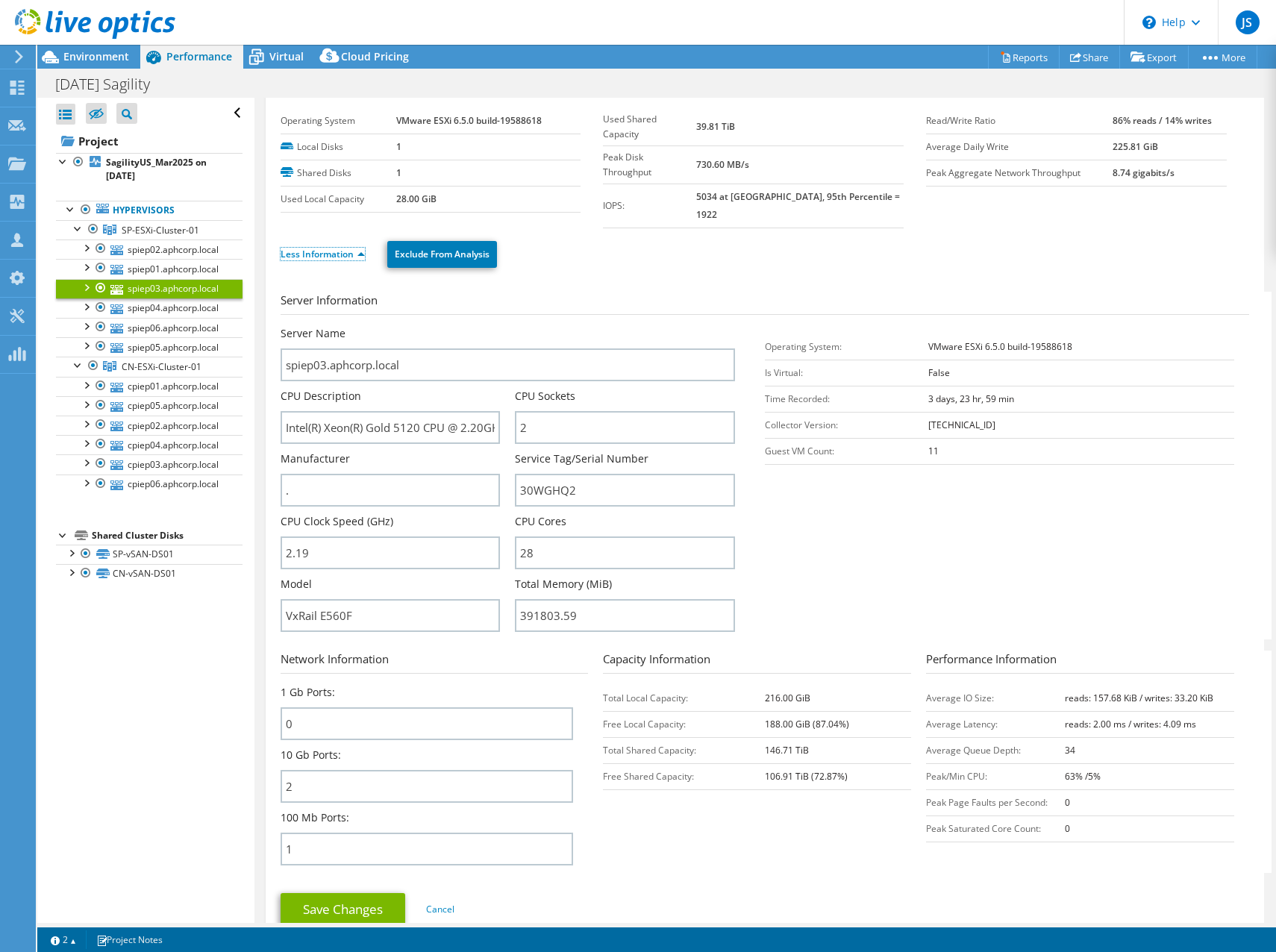
scroll to position [0, 0]
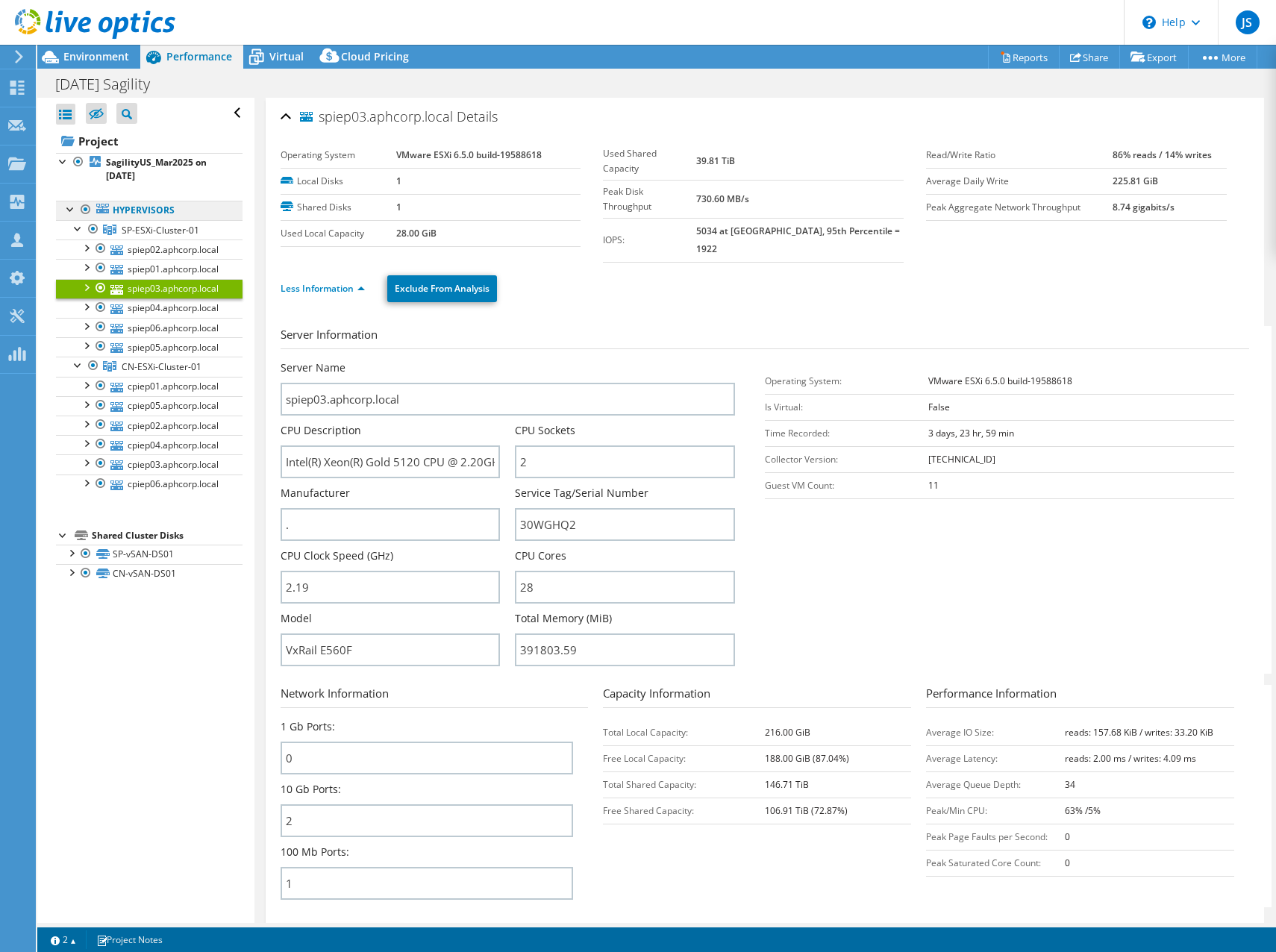
click at [134, 215] on link "Hypervisors" at bounding box center [149, 210] width 187 height 19
click at [128, 233] on span "SP-ESXi-Cluster-01" at bounding box center [160, 230] width 78 height 12
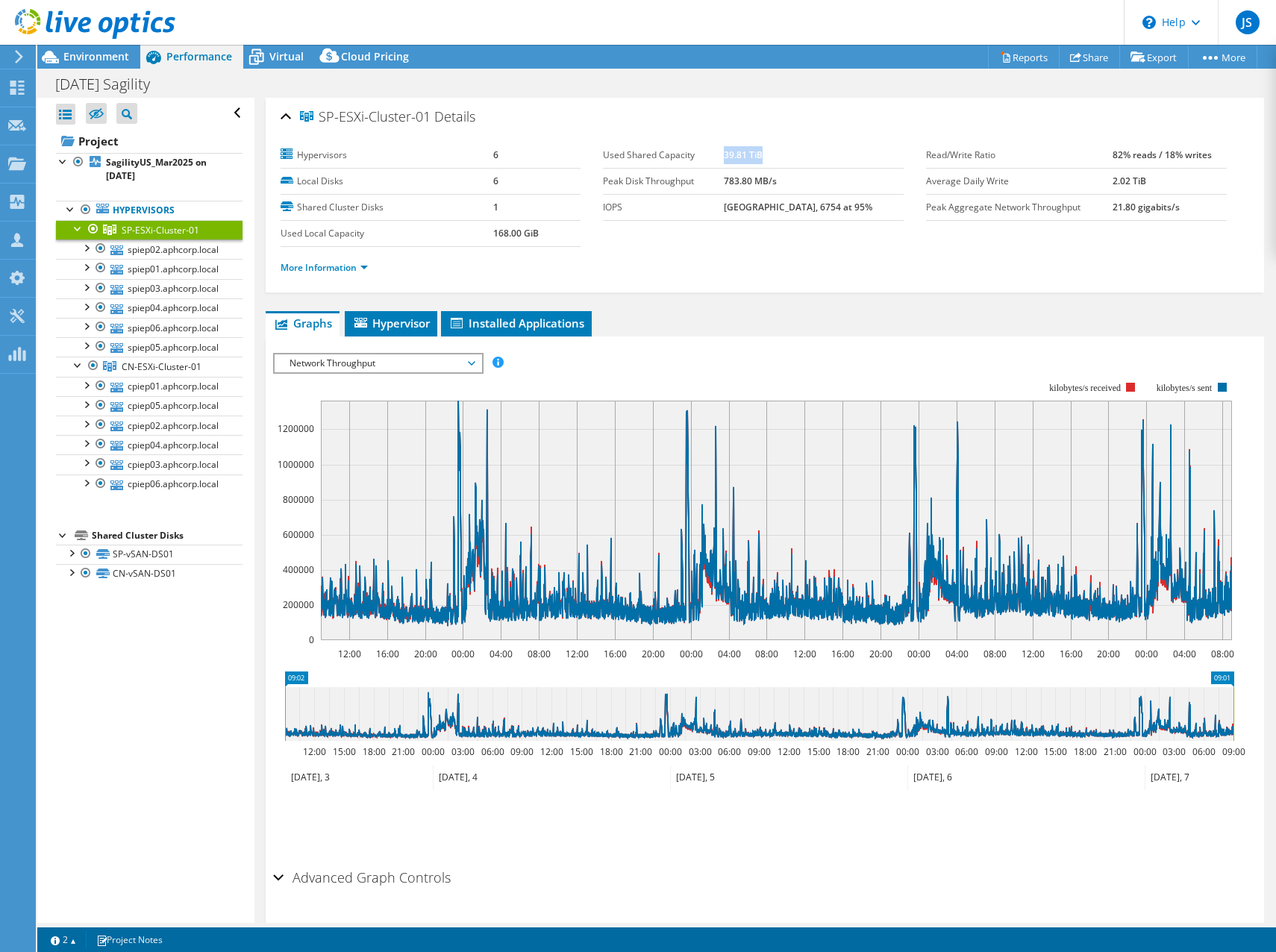
drag, startPoint x: 736, startPoint y: 156, endPoint x: 783, endPoint y: 153, distance: 47.1
click at [783, 153] on td "39.81 TiB" at bounding box center [813, 156] width 180 height 26
drag, startPoint x: 783, startPoint y: 153, endPoint x: 769, endPoint y: 269, distance: 116.8
click at [769, 269] on ul "More Information" at bounding box center [766, 266] width 969 height 20
click at [1002, 58] on link "Reports" at bounding box center [1024, 58] width 72 height 23
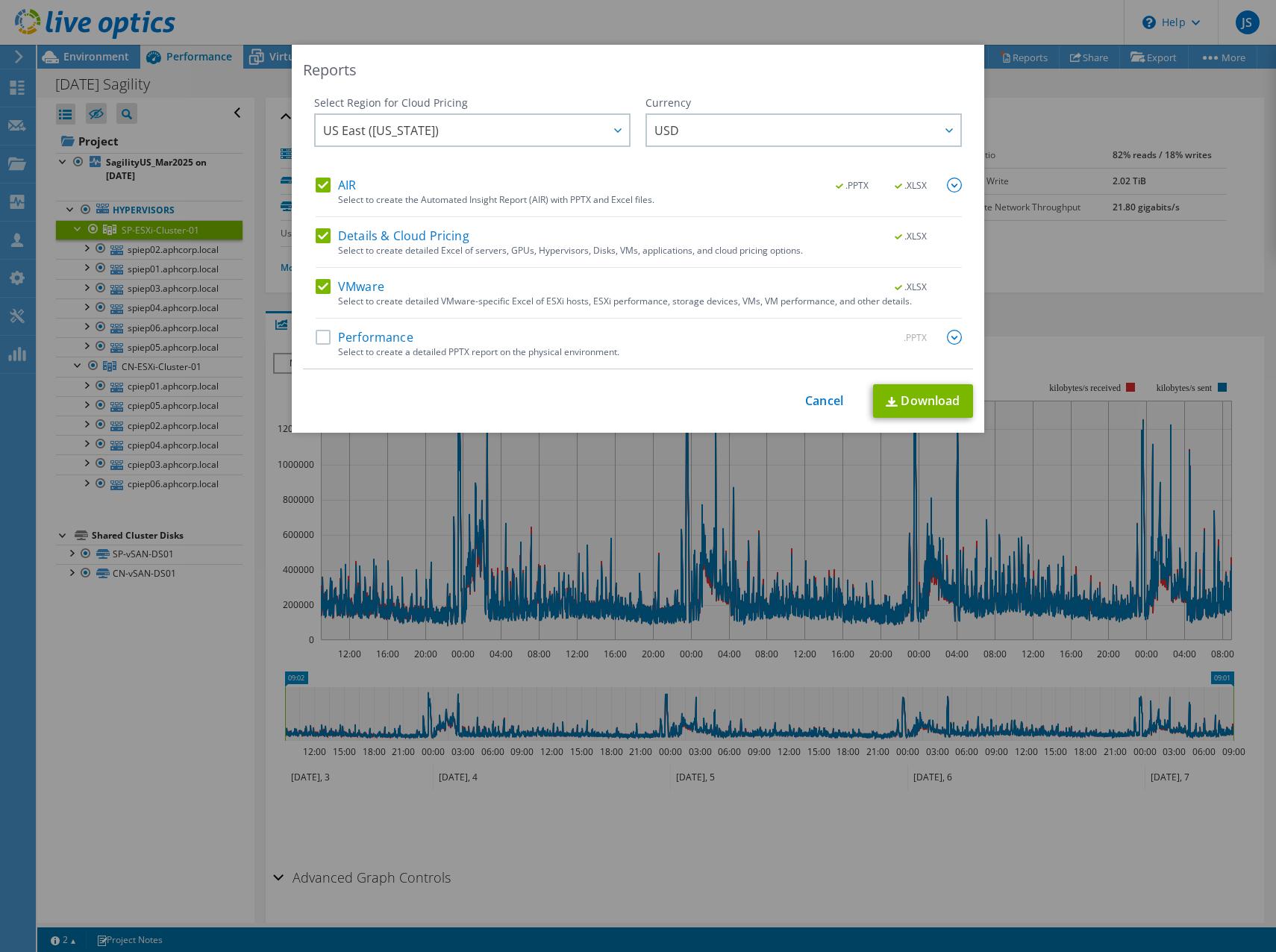
click at [356, 330] on label "Performance" at bounding box center [365, 337] width 98 height 15
click at [0, 0] on input "Performance" at bounding box center [0, 0] width 0 height 0
click at [929, 394] on link "Download" at bounding box center [923, 401] width 100 height 33
click at [662, 393] on div "This process may take a while, please wait... Cancel Download" at bounding box center [637, 401] width 670 height 33
click at [826, 399] on link "Cancel" at bounding box center [824, 401] width 38 height 14
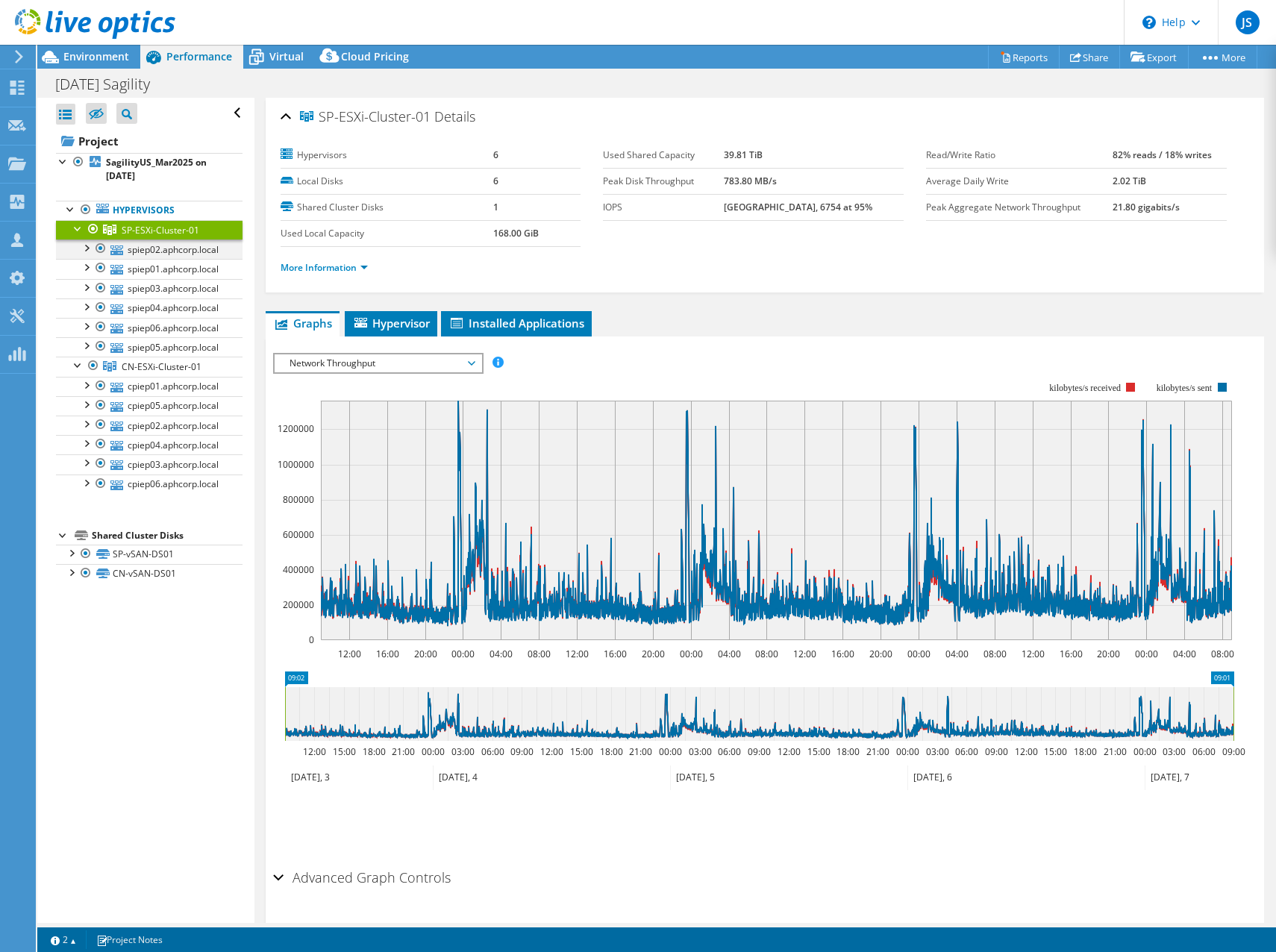
click at [83, 248] on div at bounding box center [86, 247] width 15 height 15
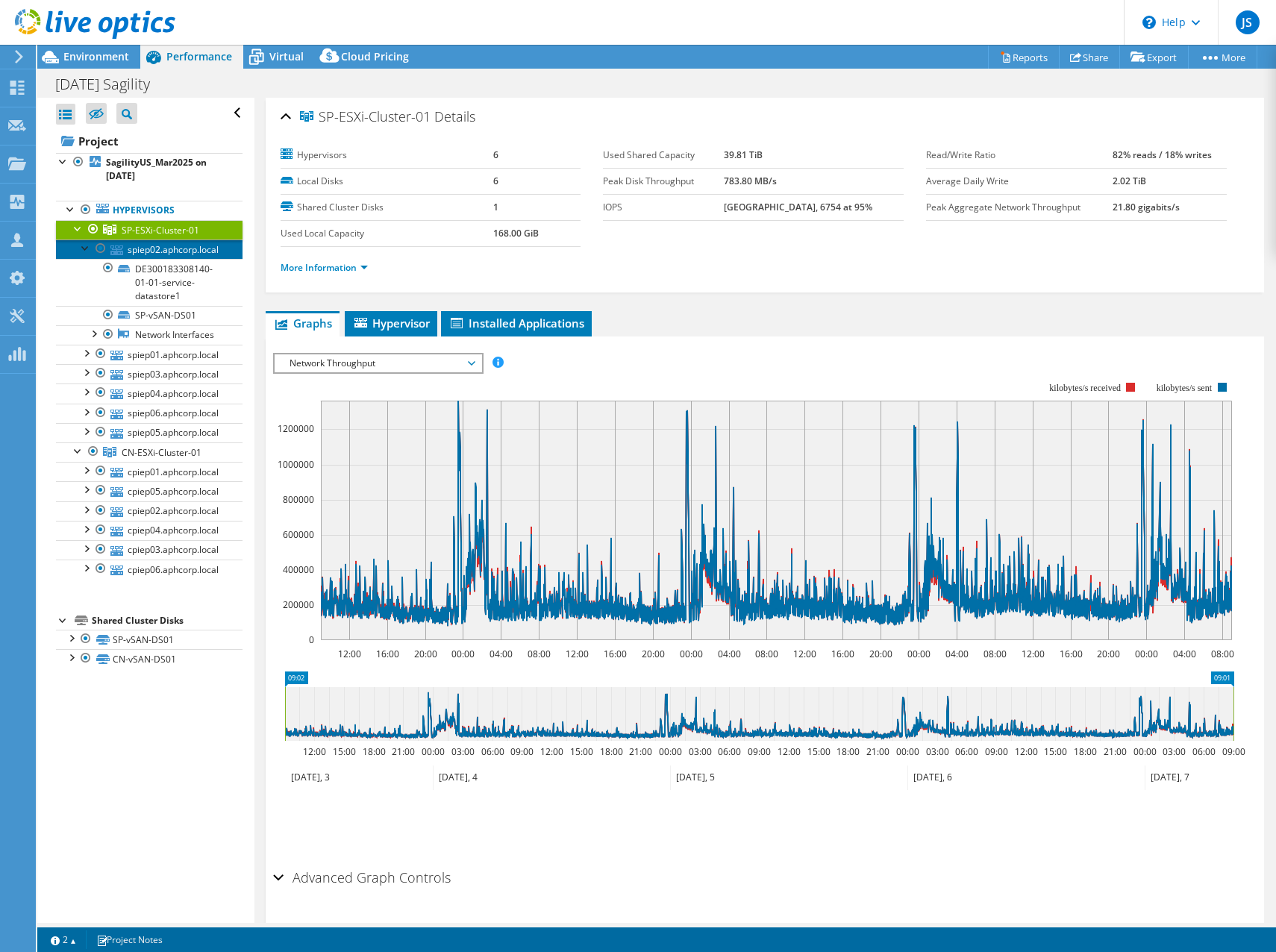
click at [140, 246] on link "spiep02.aphcorp.local" at bounding box center [149, 249] width 187 height 19
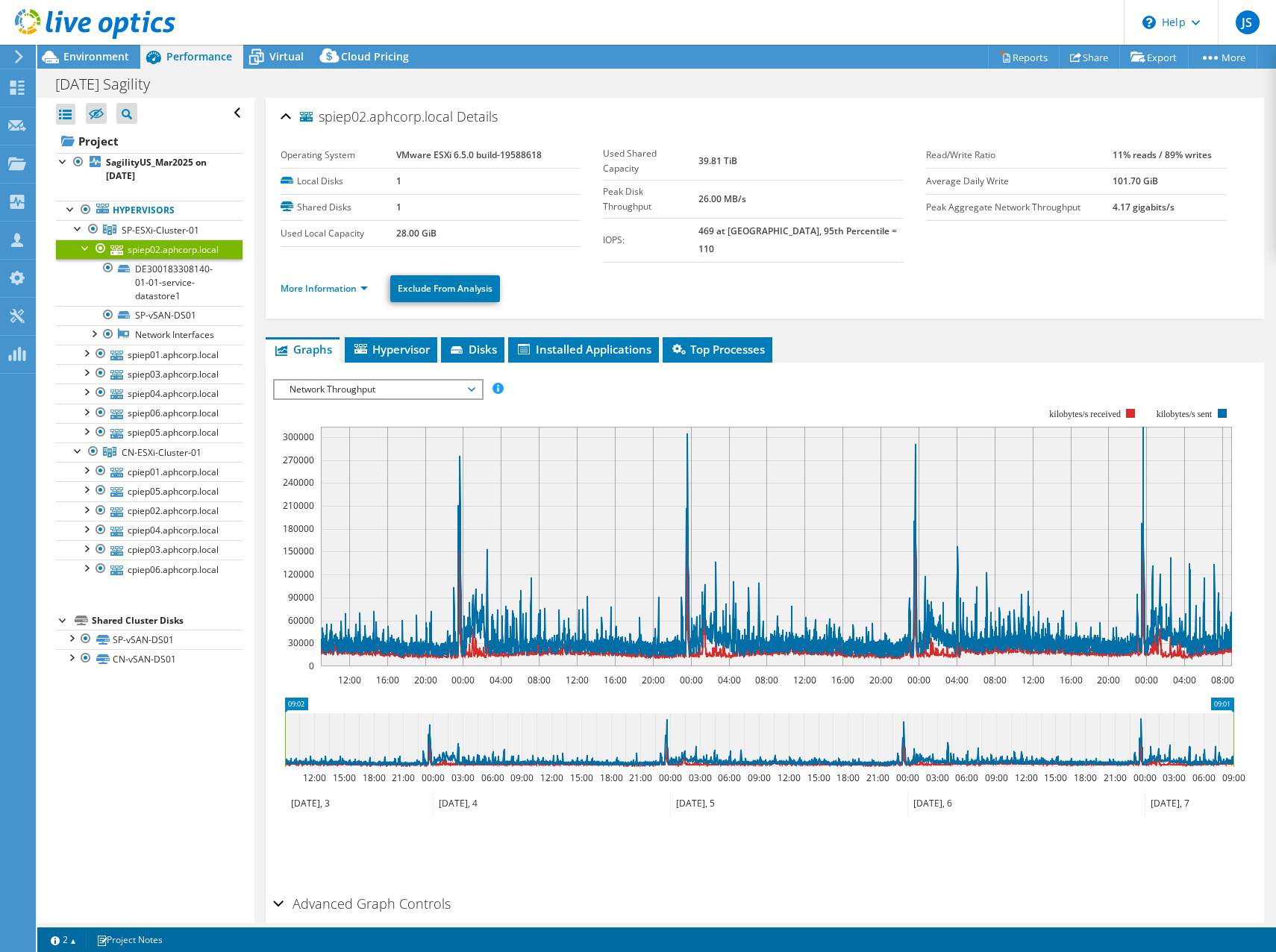
click at [300, 281] on li "More Information" at bounding box center [329, 289] width 96 height 16
click at [300, 282] on link "More Information" at bounding box center [324, 289] width 87 height 12
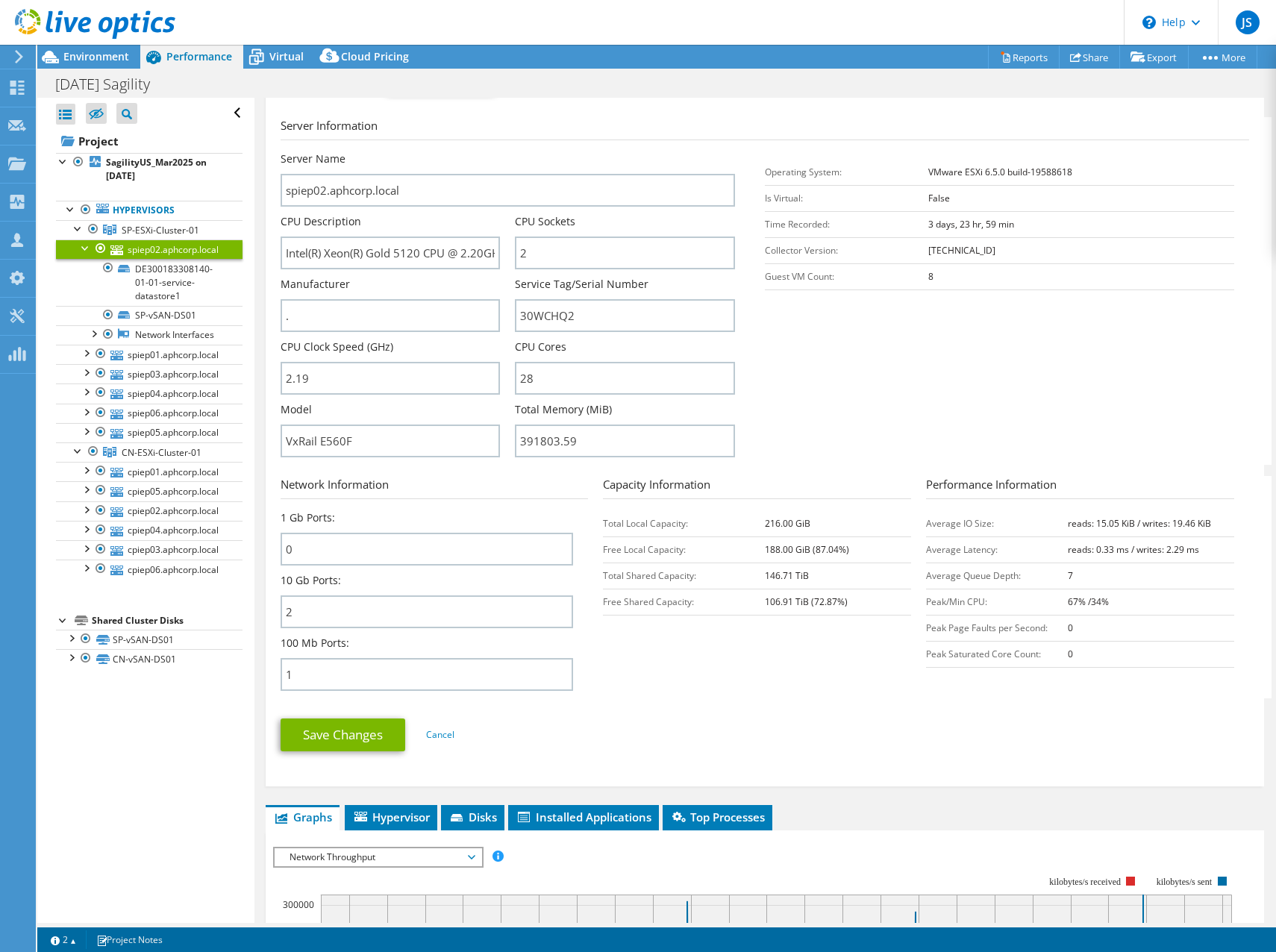
scroll to position [224, 0]
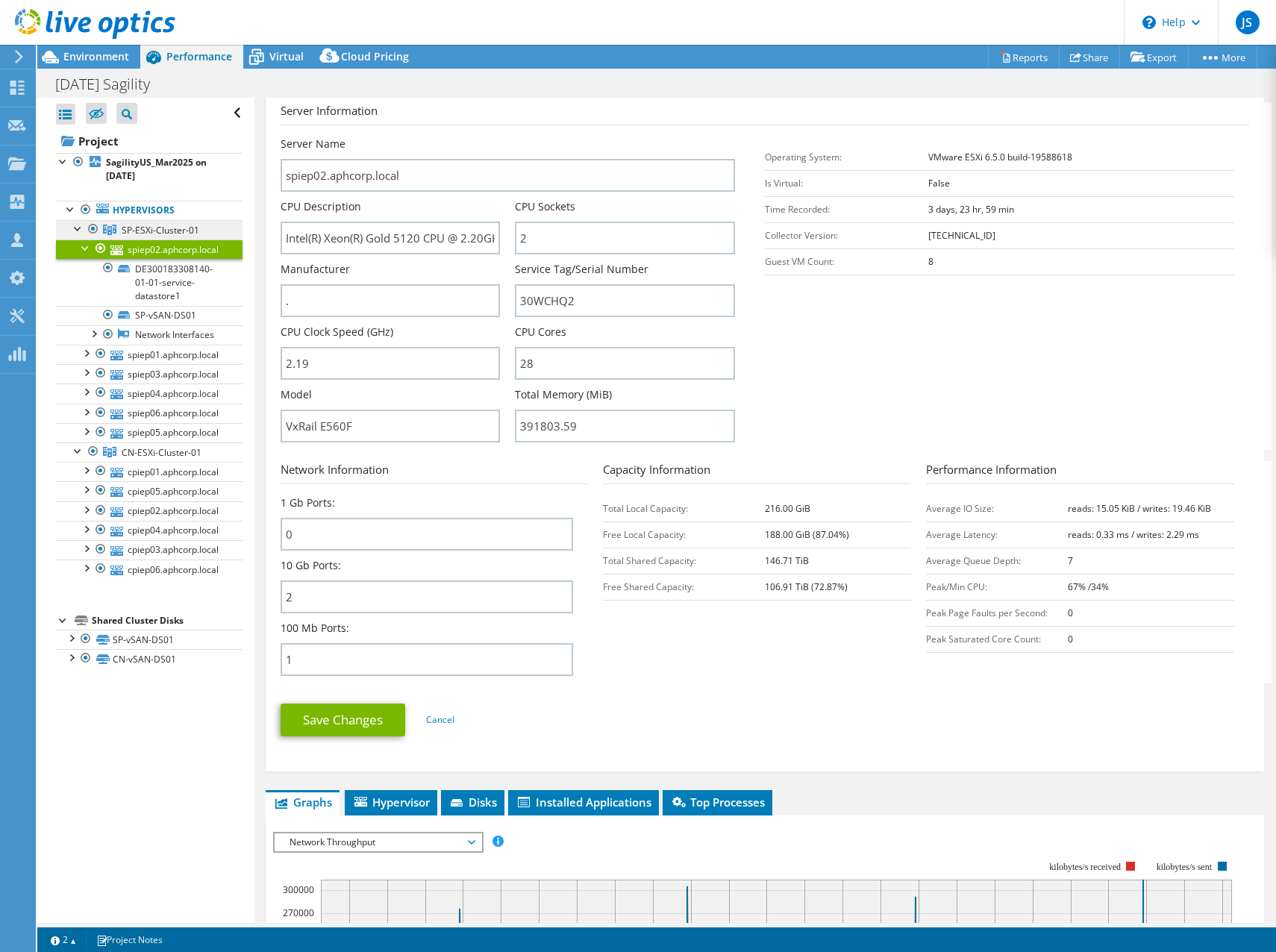
click at [184, 238] on link "SP-ESXi-Cluster-01" at bounding box center [149, 229] width 187 height 19
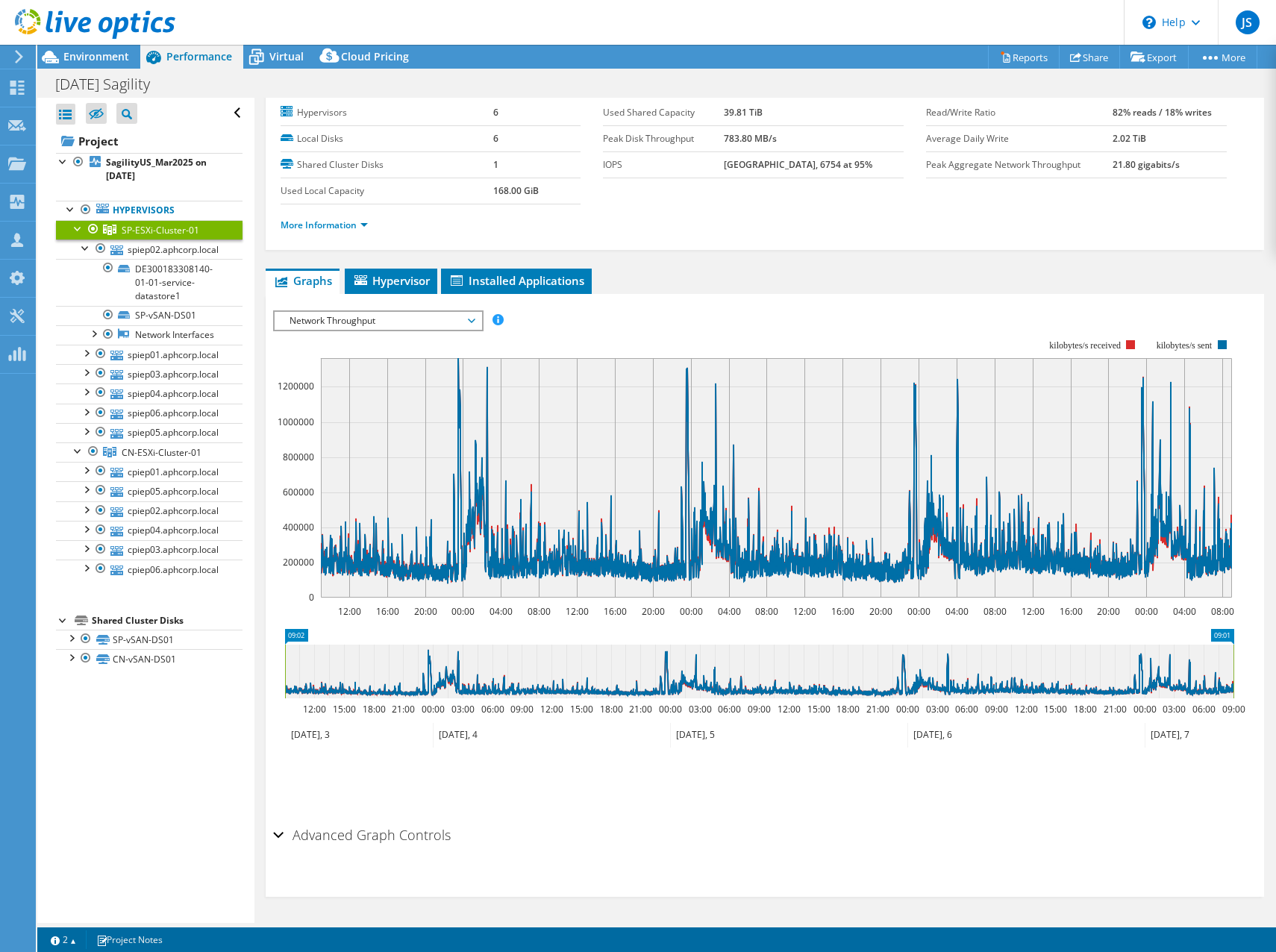
scroll to position [41, 0]
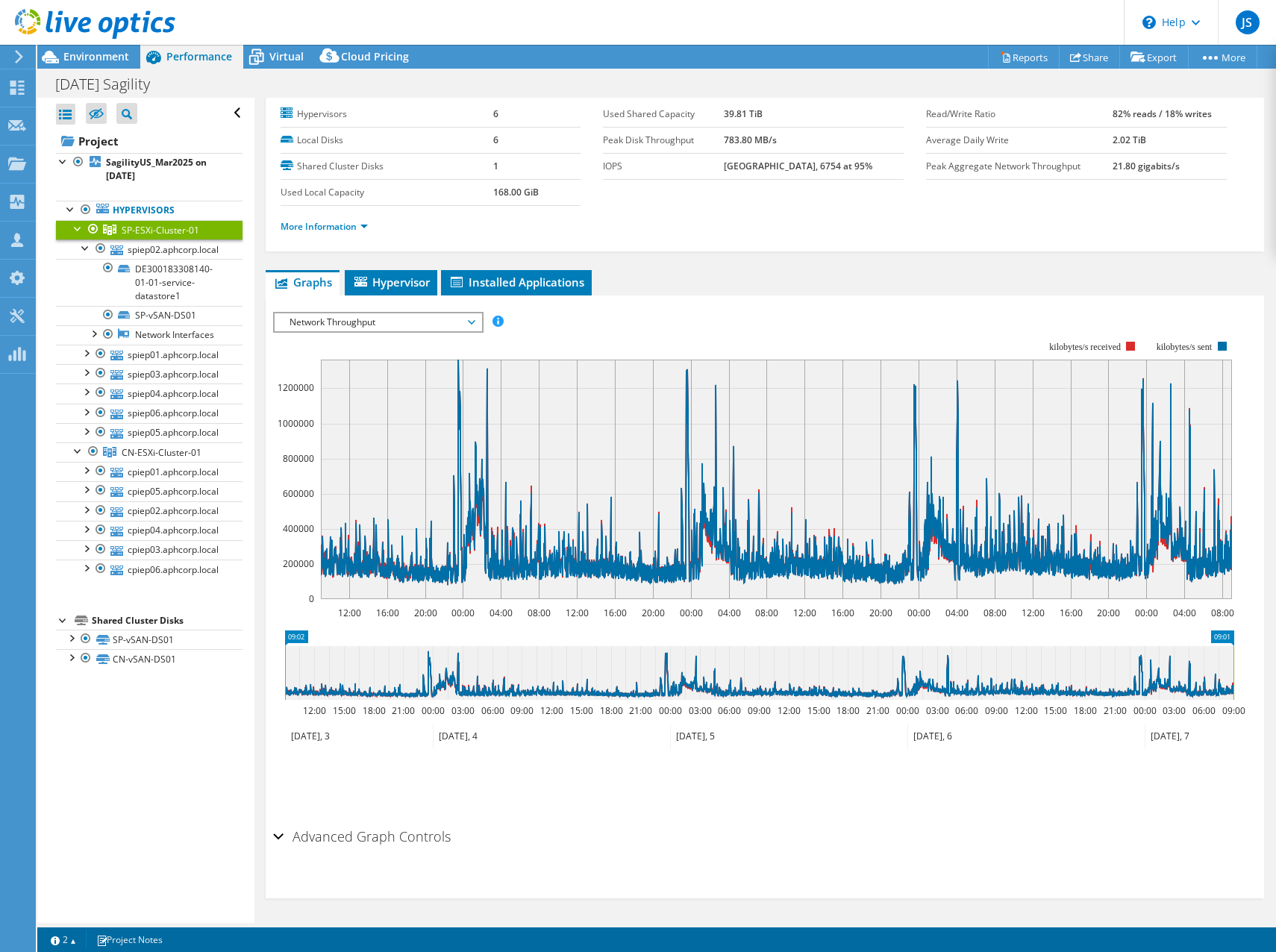
drag, startPoint x: 790, startPoint y: 119, endPoint x: 805, endPoint y: 118, distance: 15.0
click at [805, 118] on tr "Used Shared Capacity 39.81 TiB" at bounding box center [753, 114] width 300 height 26
click at [685, 262] on div "SP-ESXi-Cluster-01 Details Hypervisors 6 Local Disks 6 Shared Cluster Disks 1 U…" at bounding box center [765, 490] width 1022 height 867
